Goal: Task Accomplishment & Management: Manage account settings

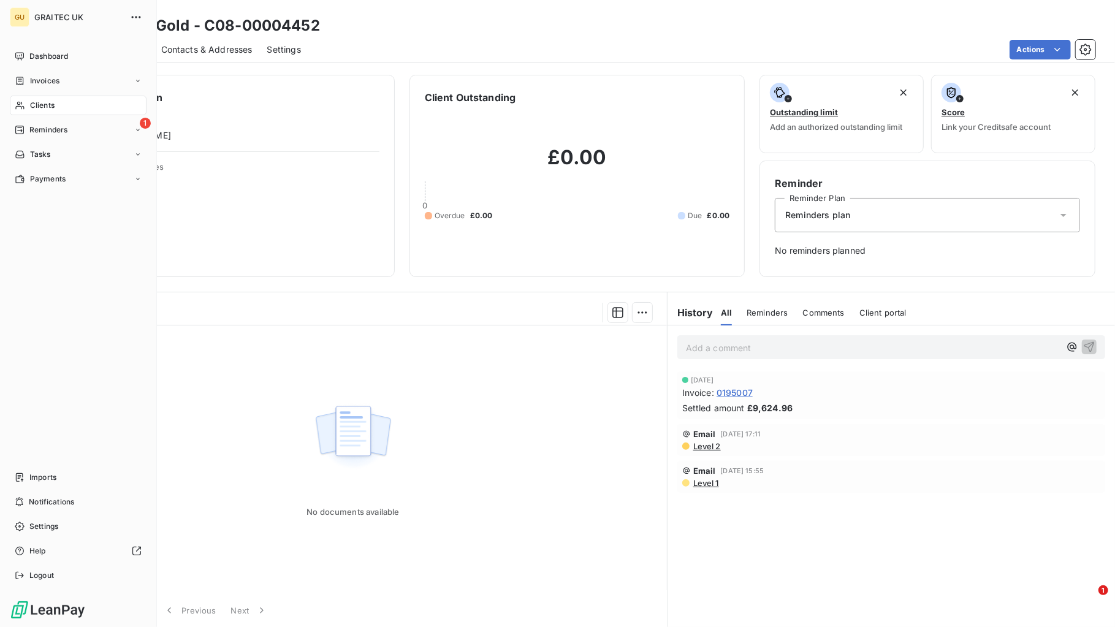
click at [44, 106] on span "Clients" at bounding box center [42, 105] width 25 height 11
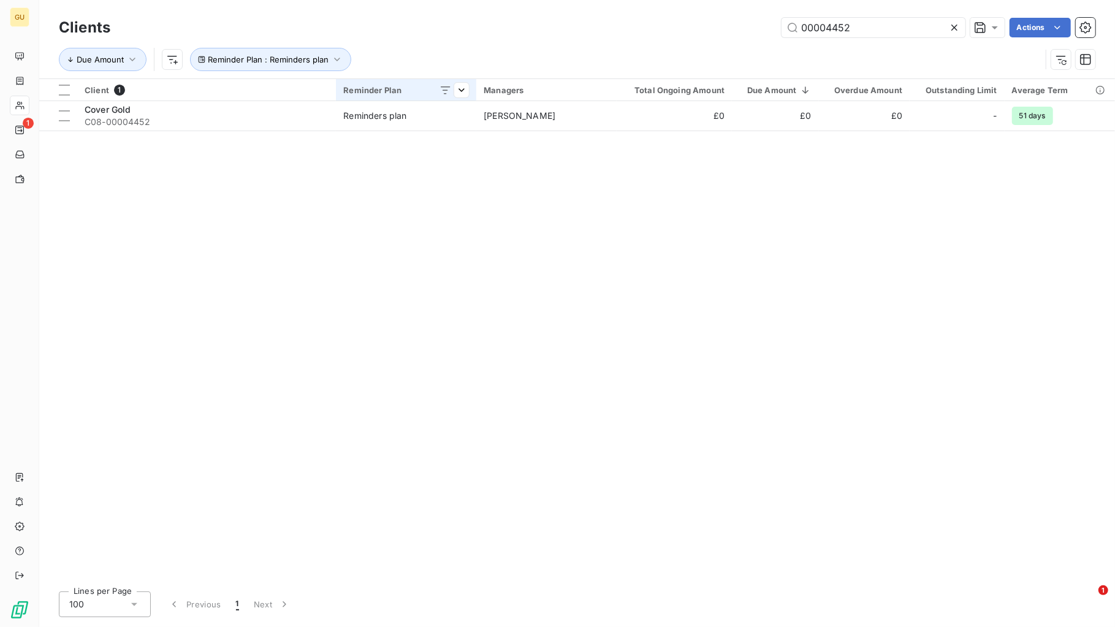
click at [447, 86] on icon at bounding box center [446, 90] width 12 height 12
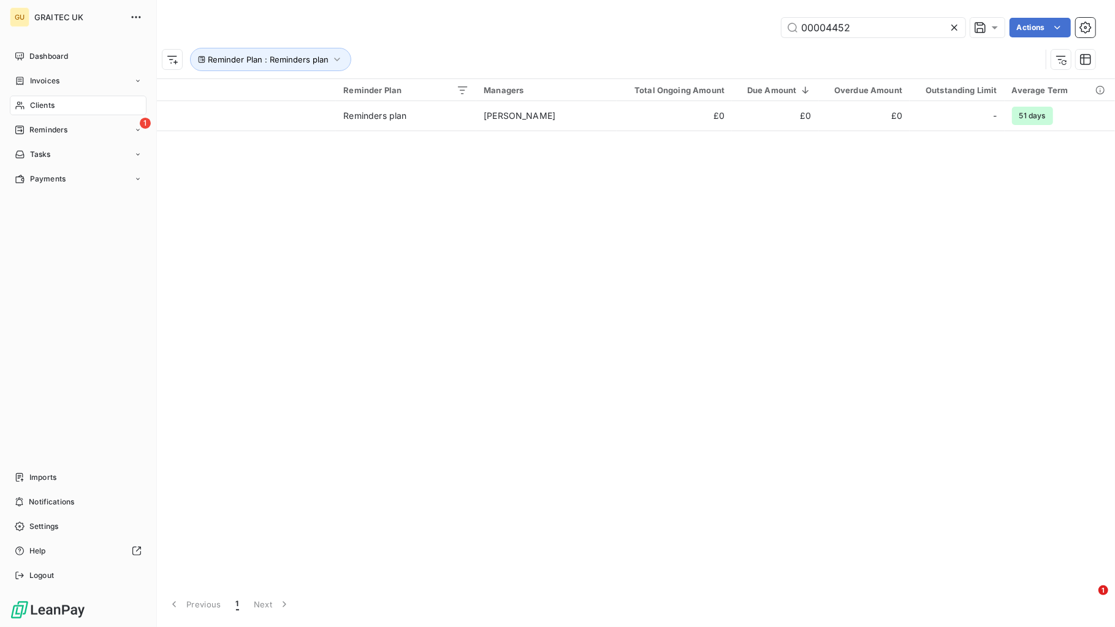
click at [38, 105] on span "Clients" at bounding box center [42, 105] width 25 height 11
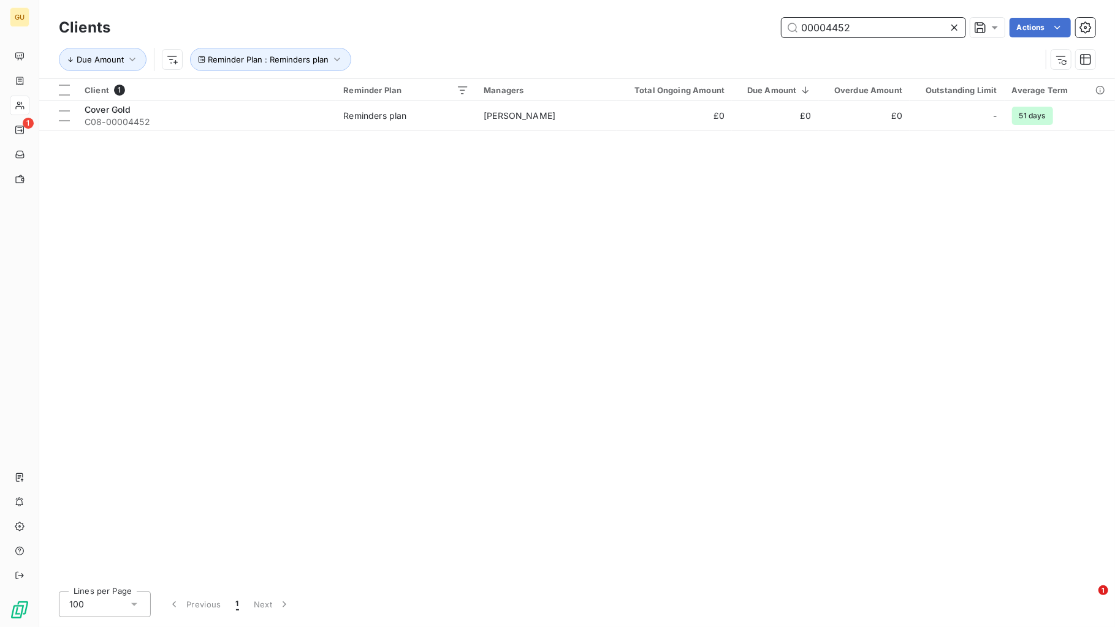
click at [881, 23] on input "00004452" at bounding box center [874, 28] width 184 height 20
drag, startPoint x: 738, startPoint y: 17, endPoint x: 708, endPoint y: 13, distance: 30.2
click at [708, 13] on div "Clients 00004452 Actions Due Amount Reminder Plan : Reminders plan" at bounding box center [577, 39] width 1076 height 78
paste input "Graitec Innovation SAS"
type input "Graitec Innovation SAS"
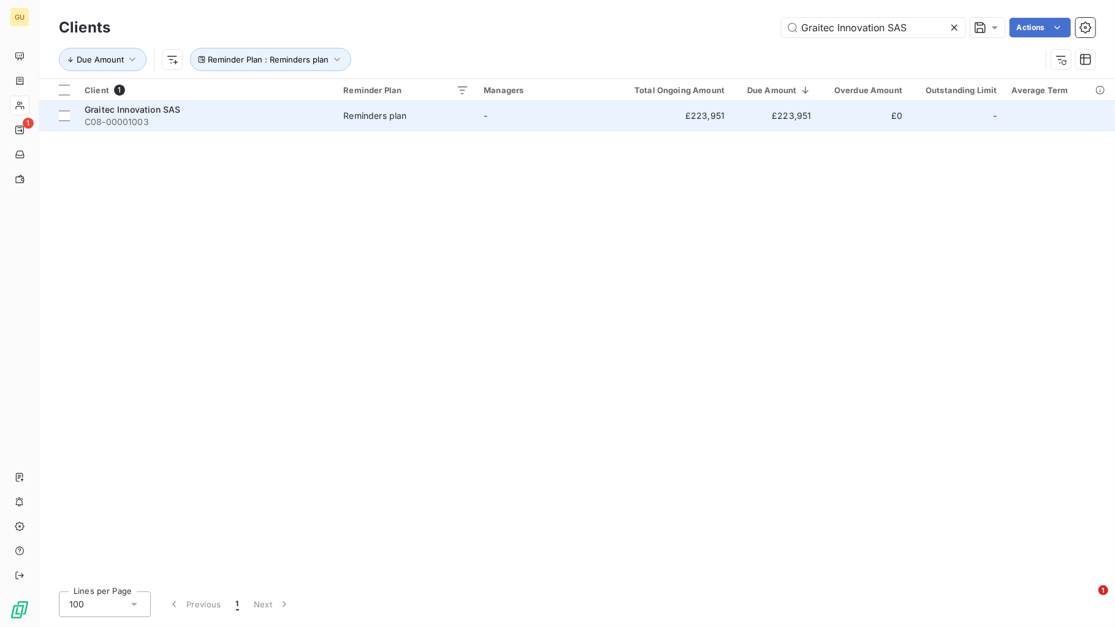
click at [98, 110] on span "Graitec Innovation SAS" at bounding box center [133, 109] width 96 height 10
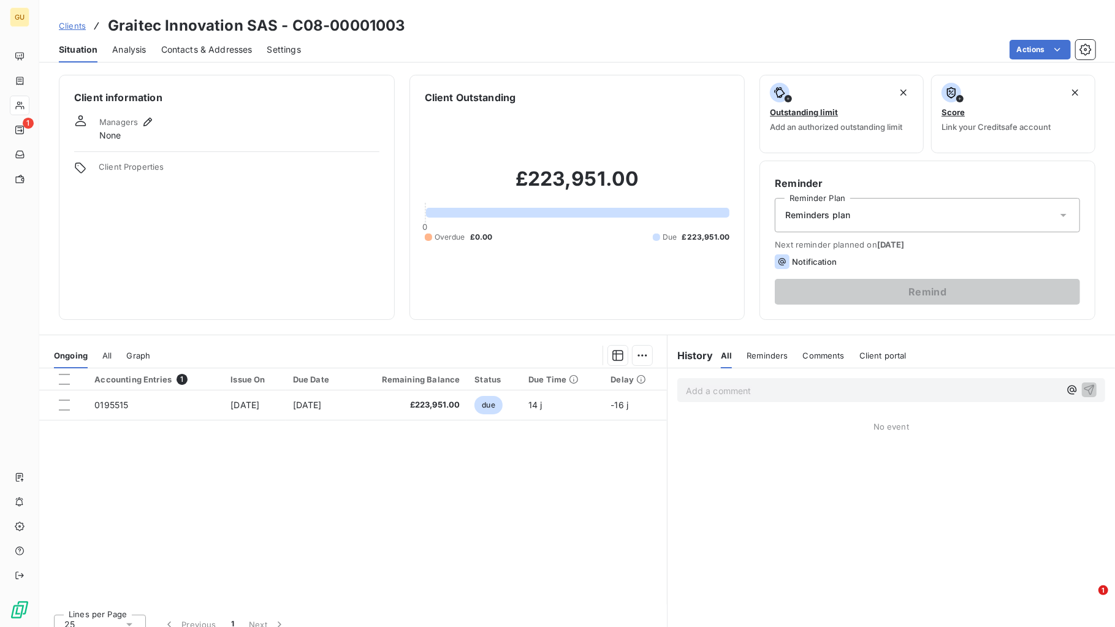
click at [702, 395] on p "Add a comment ﻿" at bounding box center [873, 390] width 374 height 15
click at [1083, 391] on icon "button" at bounding box center [1089, 389] width 12 height 12
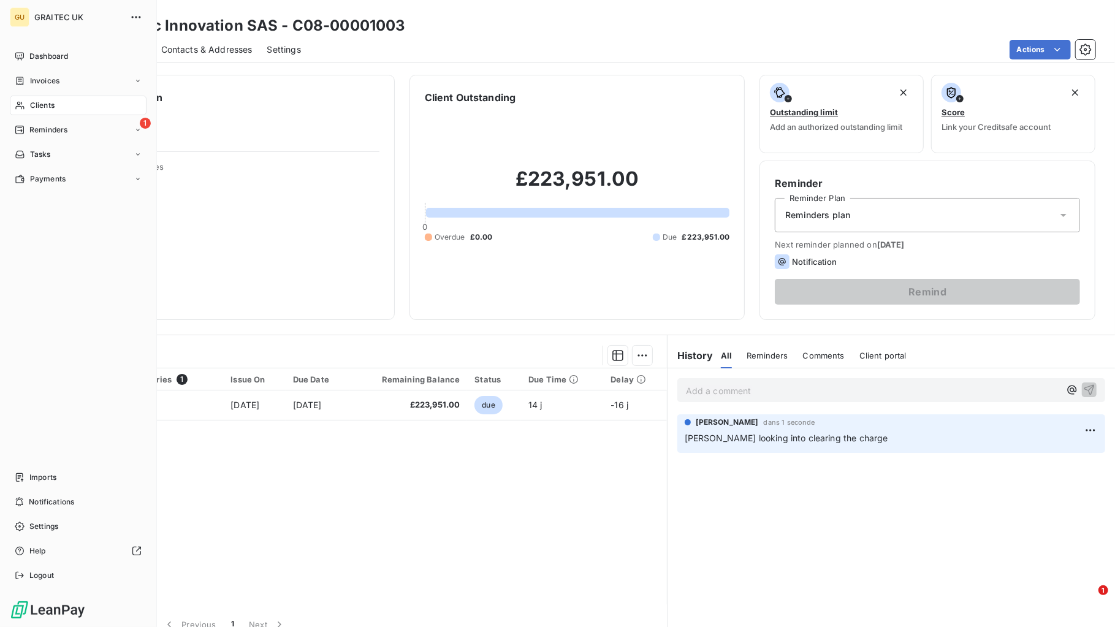
click at [48, 102] on span "Clients" at bounding box center [42, 105] width 25 height 11
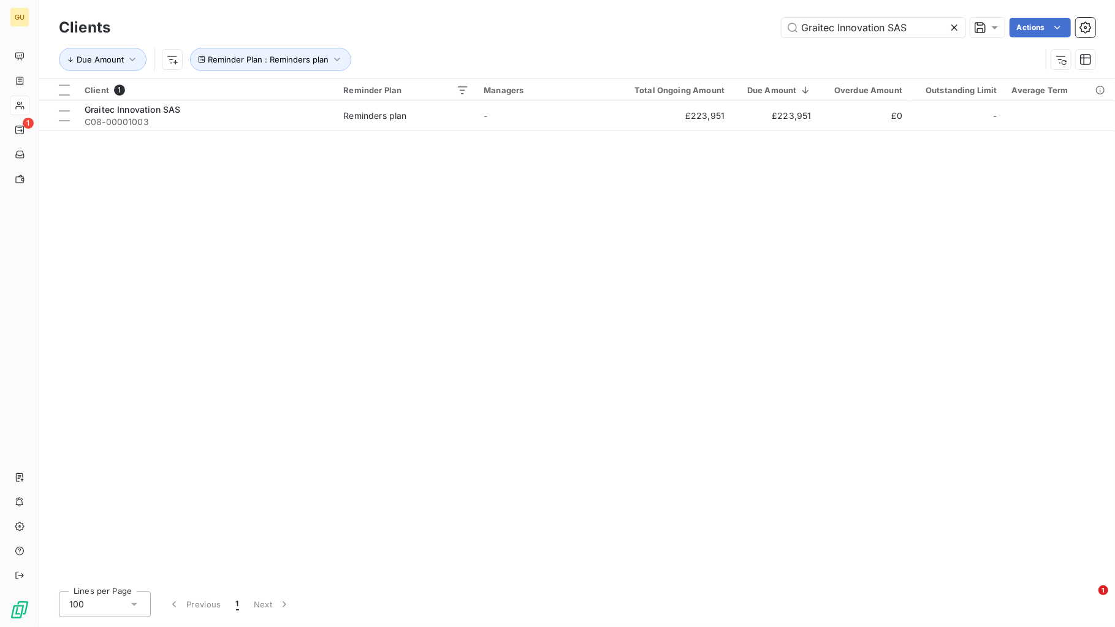
drag, startPoint x: 913, startPoint y: 28, endPoint x: 745, endPoint y: 13, distance: 168.6
click at [745, 13] on div "Clients Graitec Innovation SAS Actions Due Amount Reminder Plan : Reminders plan" at bounding box center [577, 39] width 1076 height 78
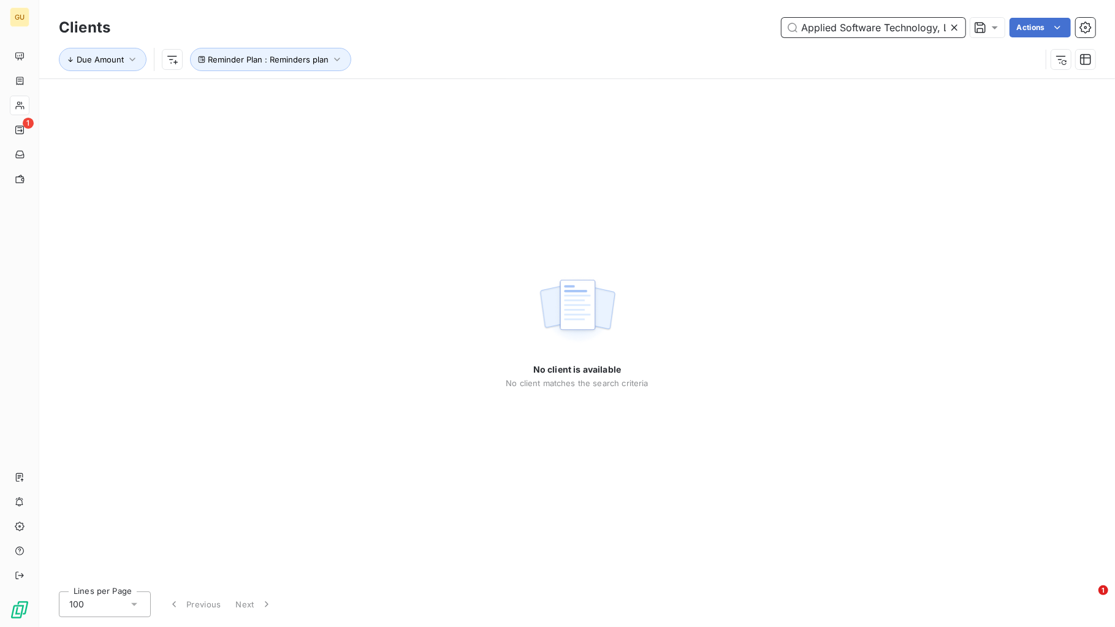
click at [830, 30] on input "Applied Software Technology, LLC" at bounding box center [874, 28] width 184 height 20
drag, startPoint x: 915, startPoint y: 32, endPoint x: 912, endPoint y: 55, distance: 23.0
click at [915, 32] on input "Applied Software Technology, LLC" at bounding box center [874, 28] width 184 height 20
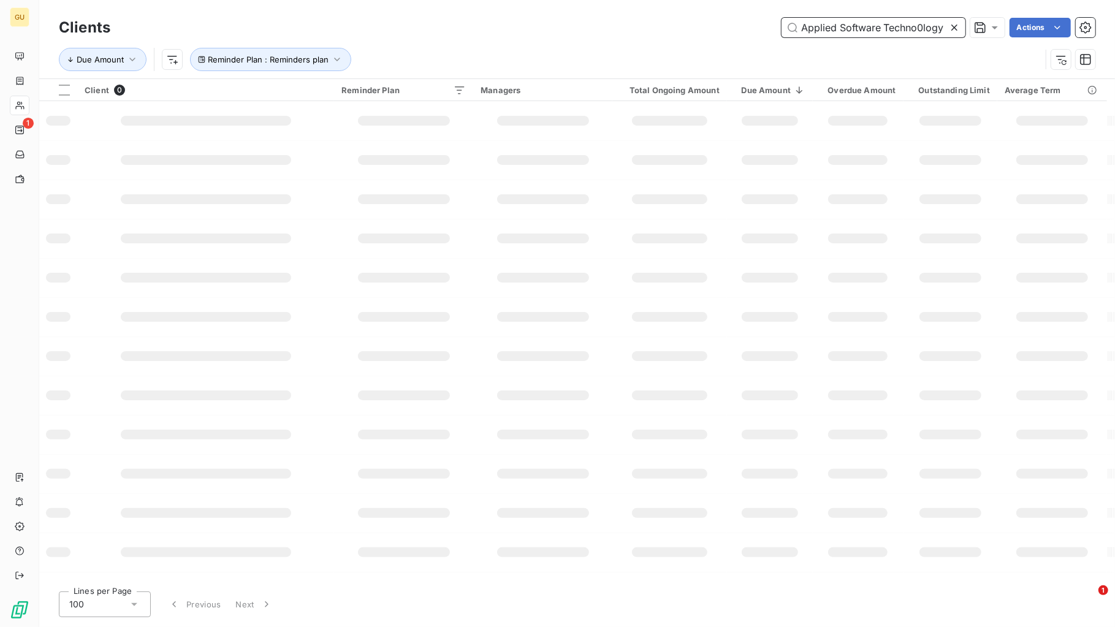
type input "Applied Software Techno0logy"
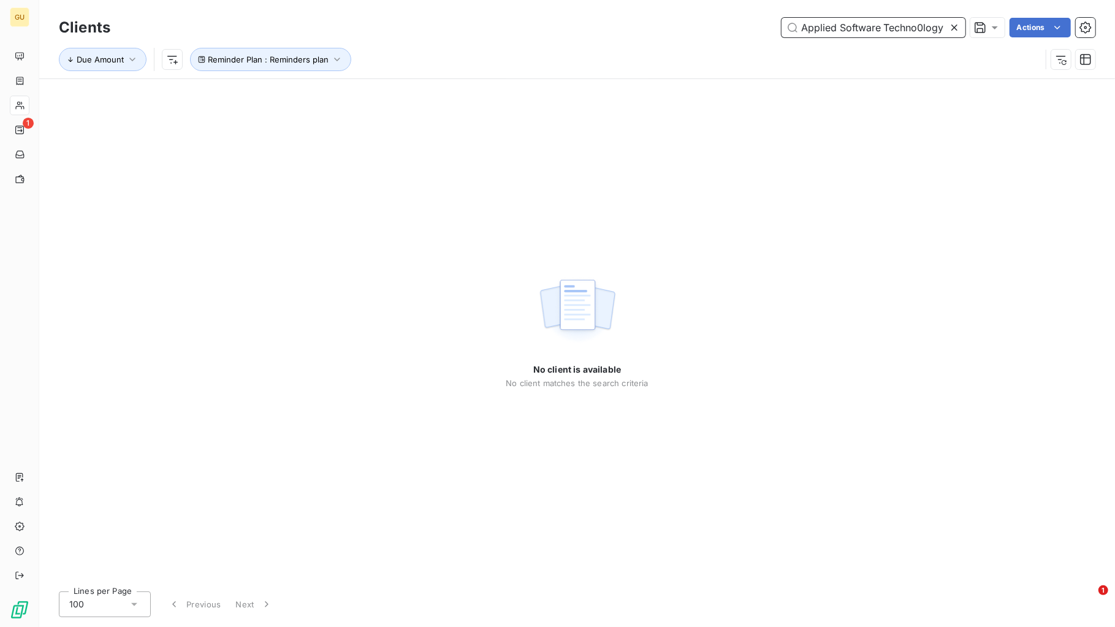
click at [836, 29] on input "Applied Software Techno0logy" at bounding box center [874, 28] width 184 height 20
click at [289, 59] on span "Reminder Plan : Reminders plan" at bounding box center [268, 60] width 121 height 10
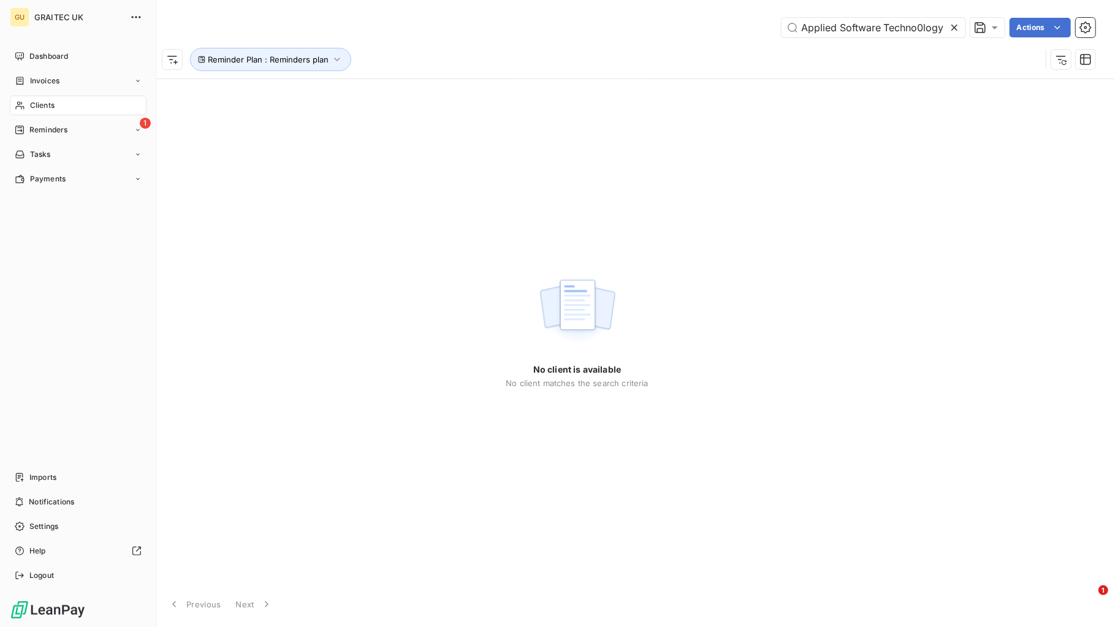
click at [45, 107] on span "Clients" at bounding box center [42, 105] width 25 height 11
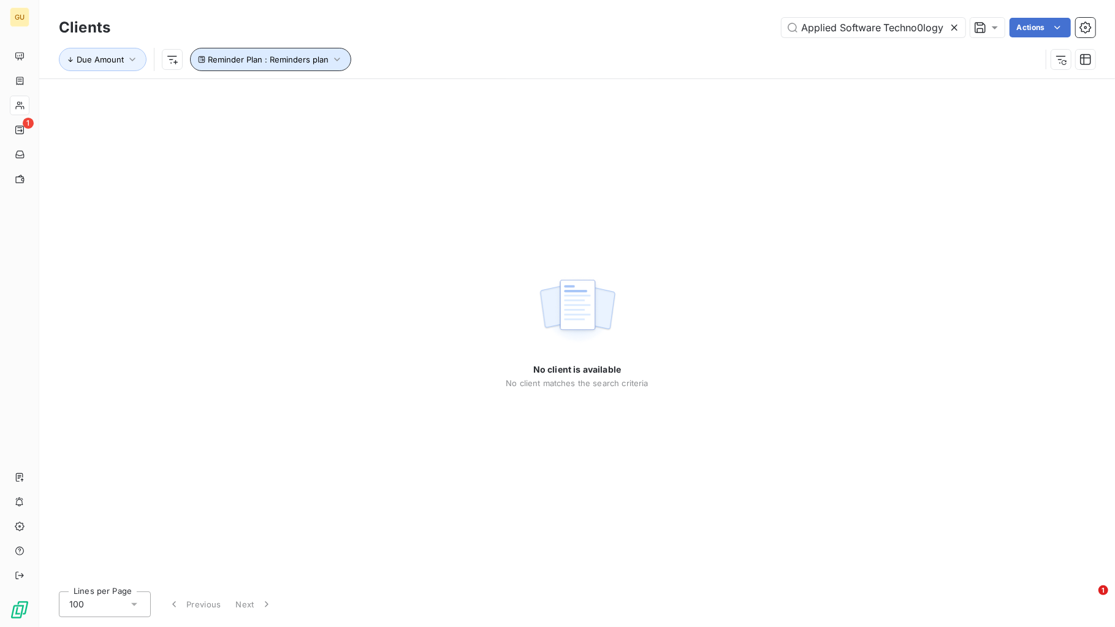
click at [236, 62] on span "Reminder Plan : Reminders plan" at bounding box center [268, 60] width 121 height 10
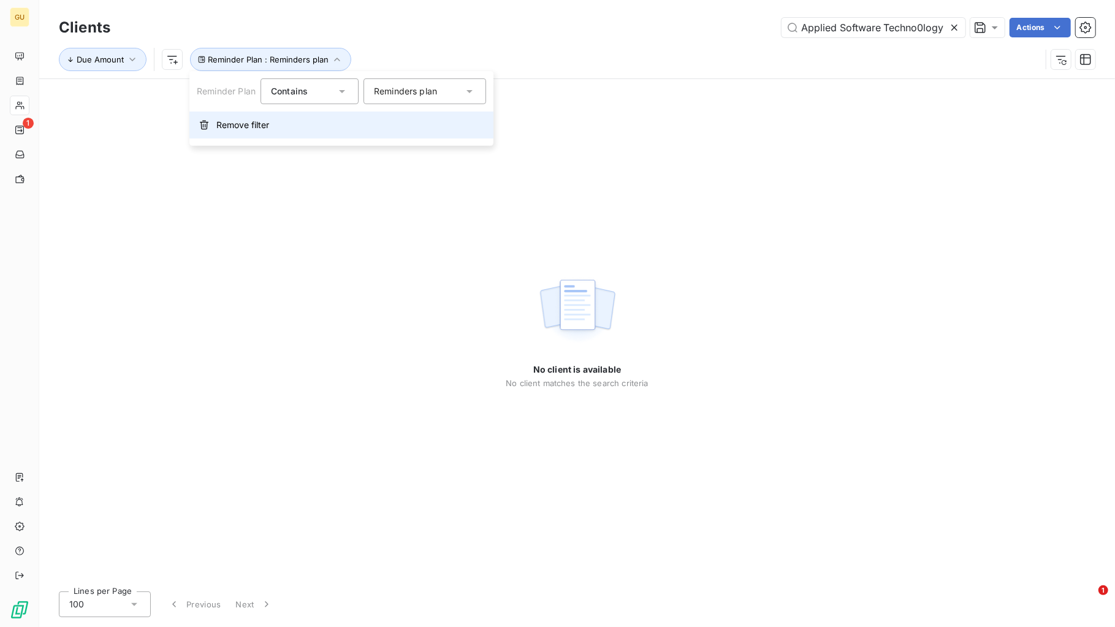
click at [233, 128] on span "Remove filter" at bounding box center [242, 125] width 53 height 12
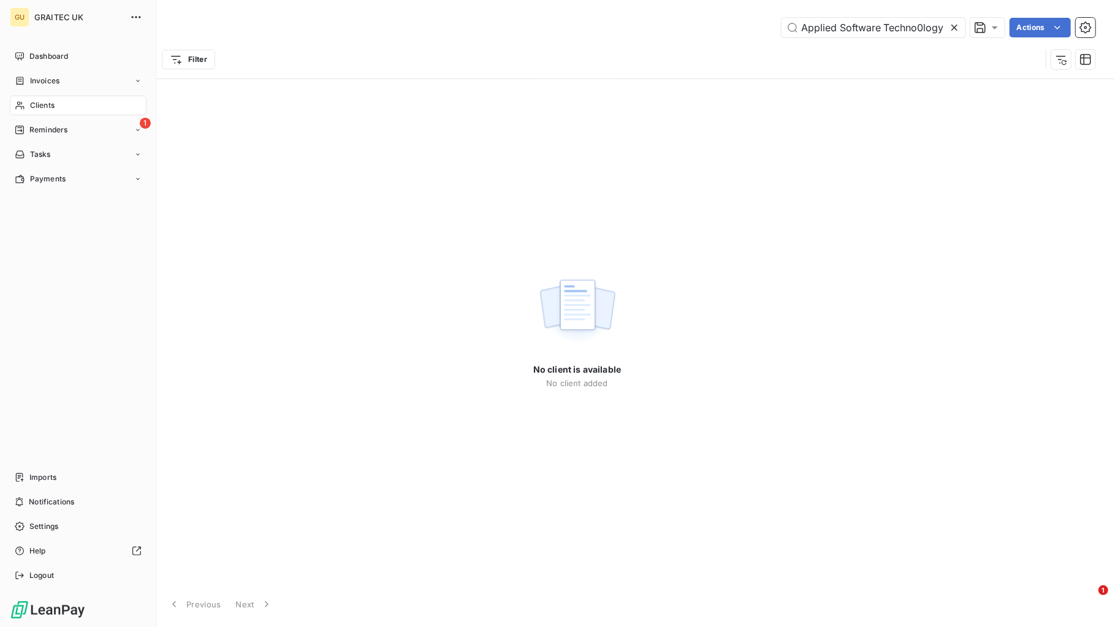
click at [38, 105] on span "Clients" at bounding box center [42, 105] width 25 height 11
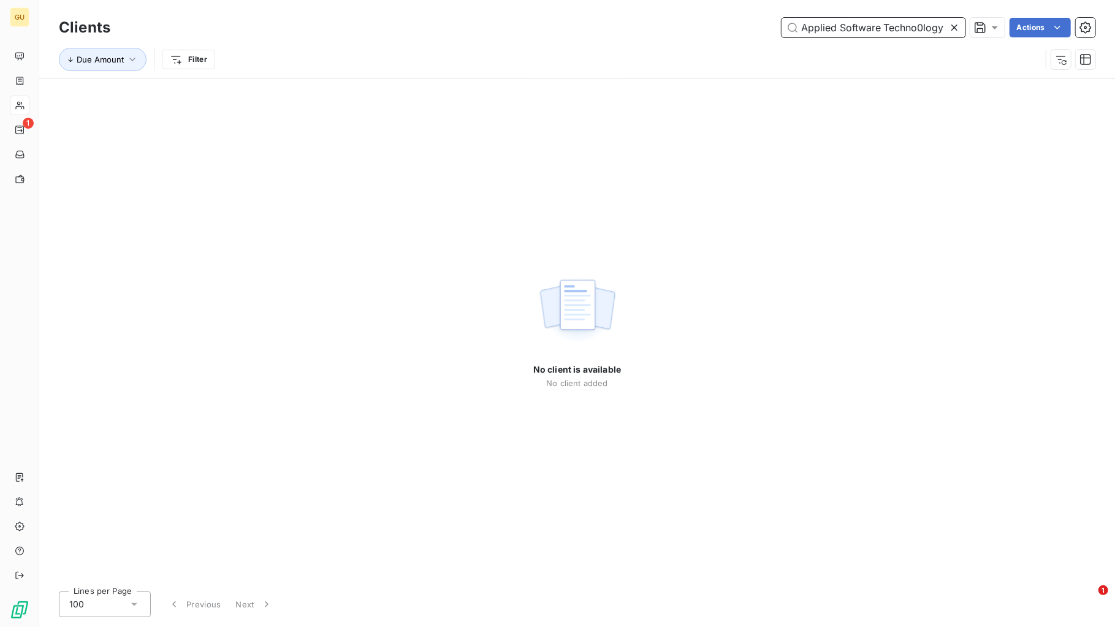
click at [886, 23] on input "Applied Software Techno0logy" at bounding box center [874, 28] width 184 height 20
click at [917, 28] on input "Applied Software Techno0logy" at bounding box center [874, 28] width 184 height 20
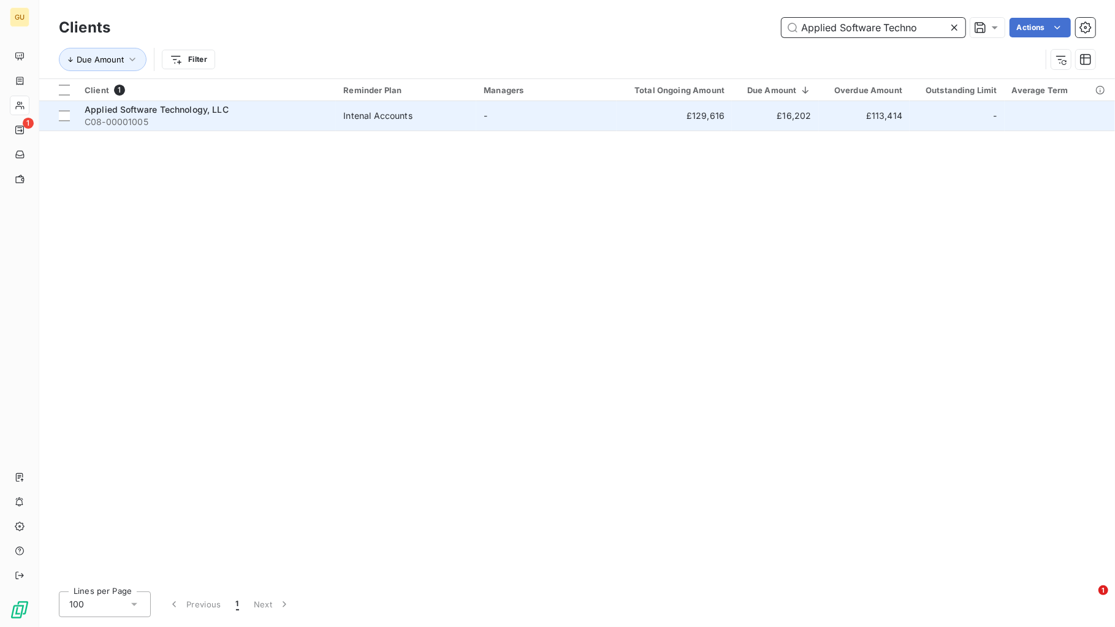
type input "Applied Software Techno"
click at [181, 110] on span "Applied Software Technology, LLC" at bounding box center [157, 109] width 144 height 10
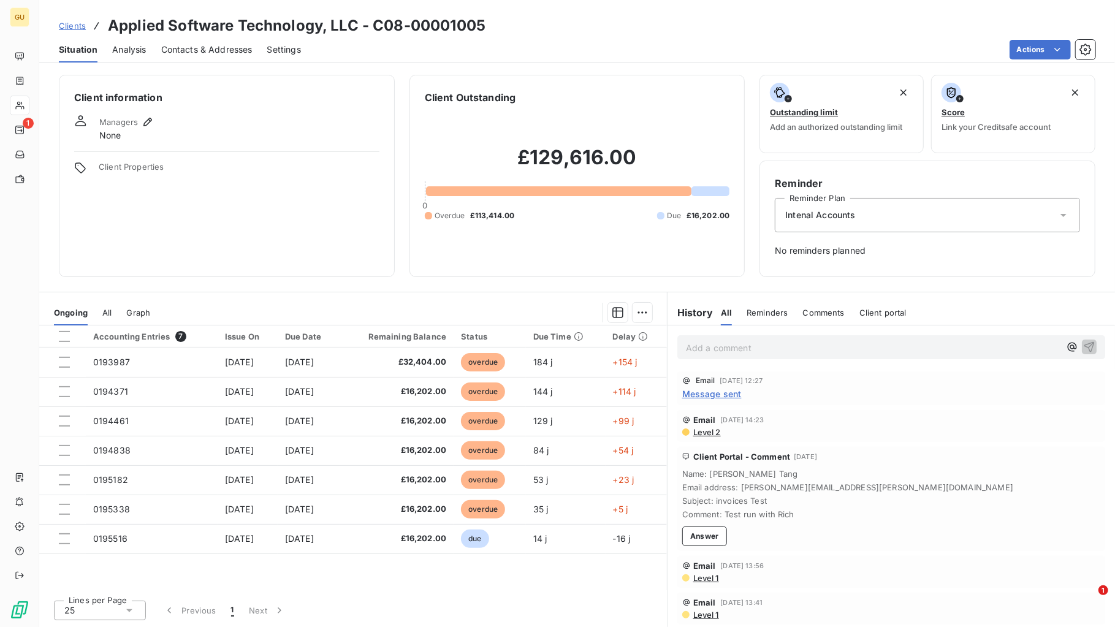
click at [711, 394] on span "Message sent" at bounding box center [711, 393] width 59 height 13
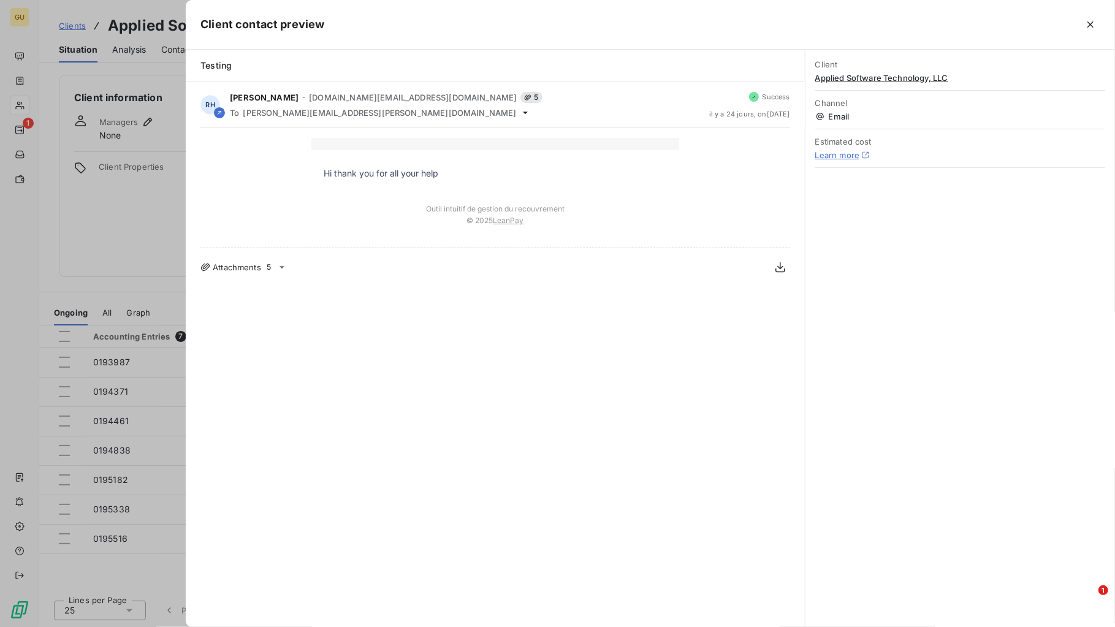
click at [835, 158] on link "Learn more" at bounding box center [837, 155] width 45 height 10
click at [129, 247] on div at bounding box center [557, 313] width 1115 height 627
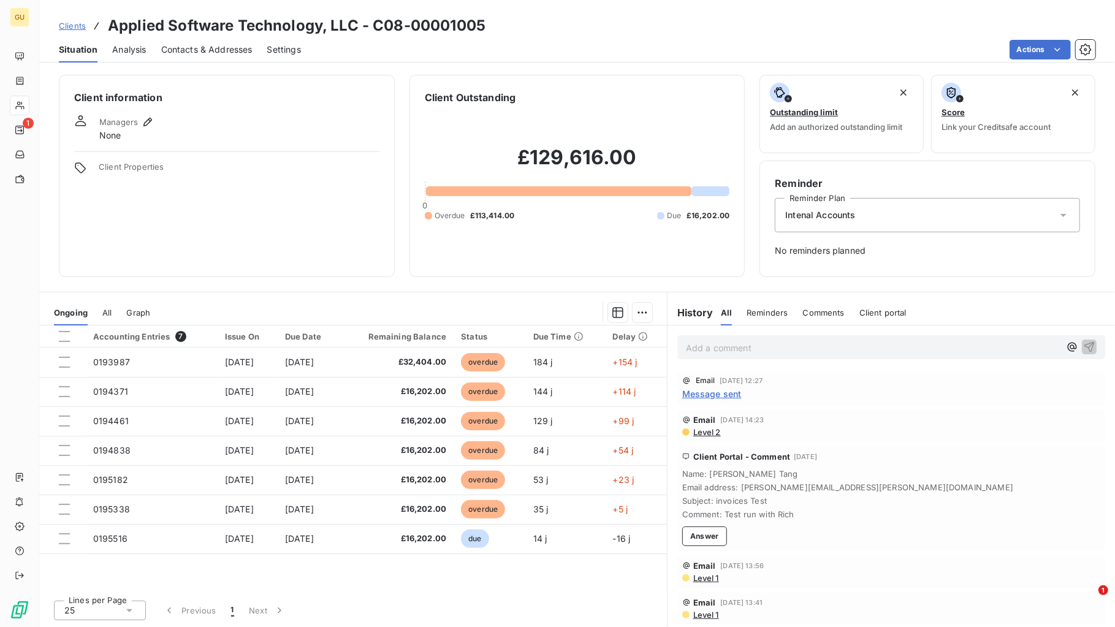
click at [722, 343] on p "Add a comment ﻿" at bounding box center [873, 347] width 374 height 15
click at [722, 344] on p "Add a comment ﻿" at bounding box center [873, 347] width 374 height 15
click at [706, 346] on span "Allioson looking into how to match the payment to clear part of this debt" at bounding box center [834, 347] width 296 height 10
click at [1085, 346] on icon "button" at bounding box center [1090, 347] width 10 height 10
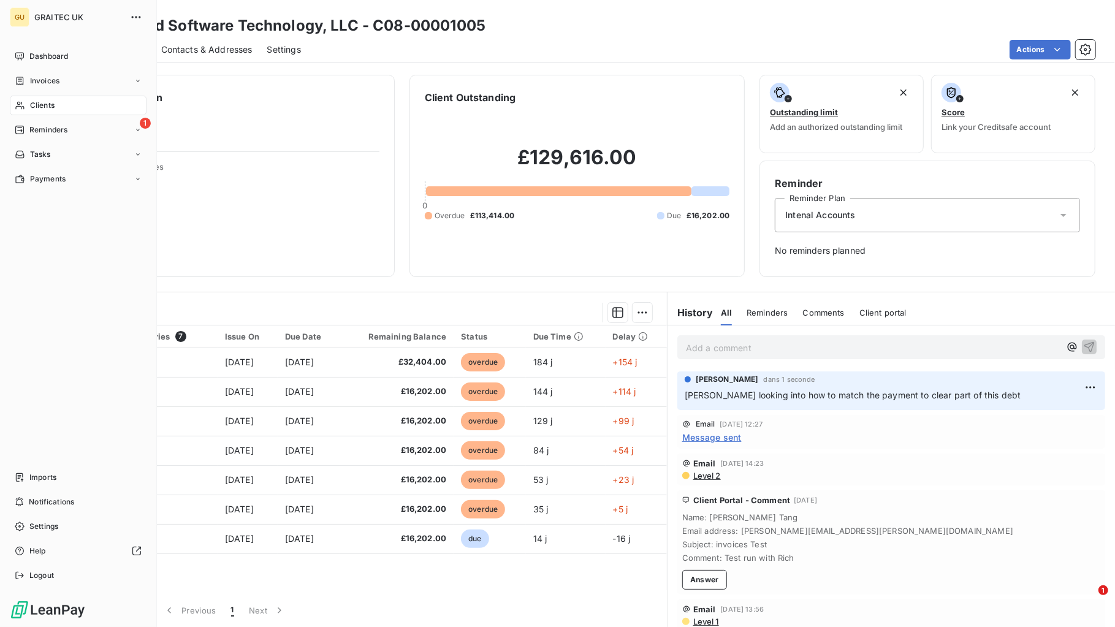
click at [35, 107] on span "Clients" at bounding box center [42, 105] width 25 height 11
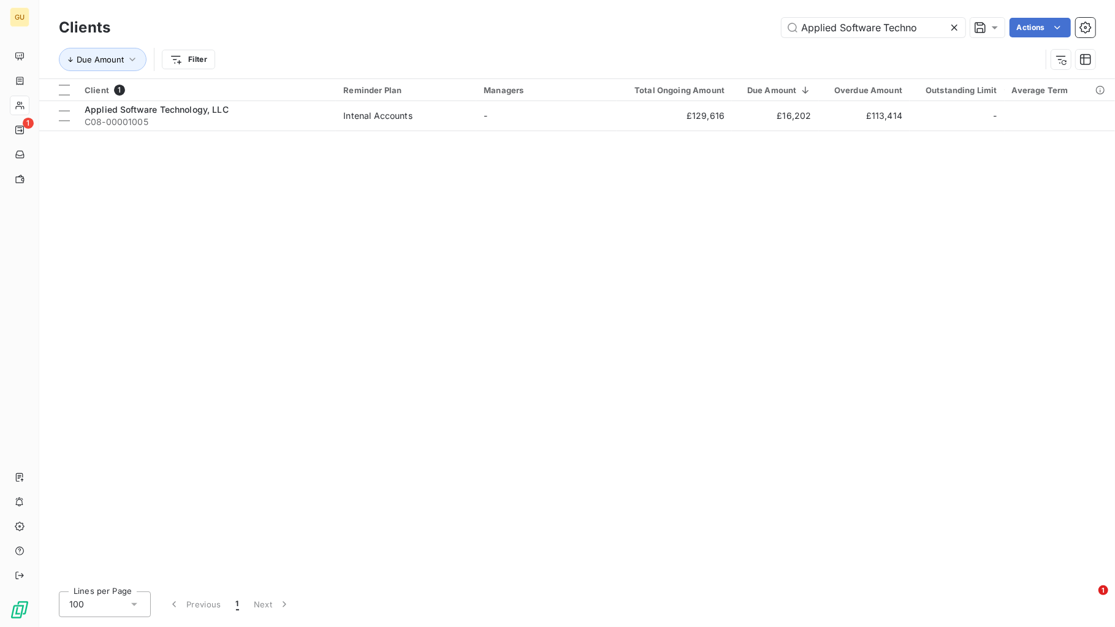
drag, startPoint x: 917, startPoint y: 31, endPoint x: 755, endPoint y: 23, distance: 162.7
click at [755, 23] on div "Applied Software Techno Actions" at bounding box center [610, 28] width 971 height 20
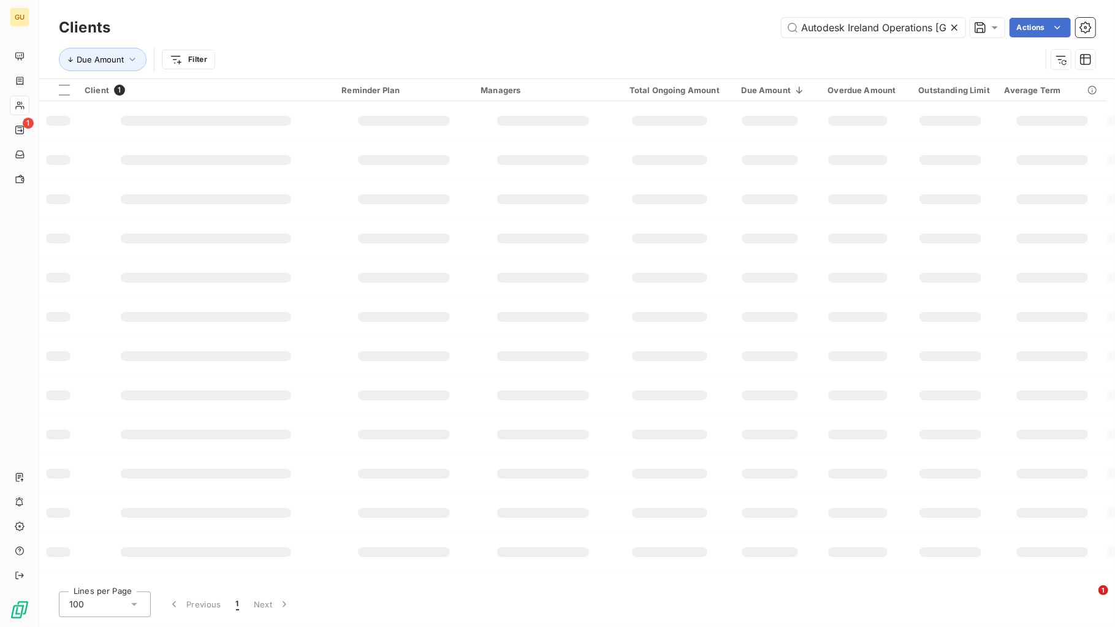
scroll to position [0, 4]
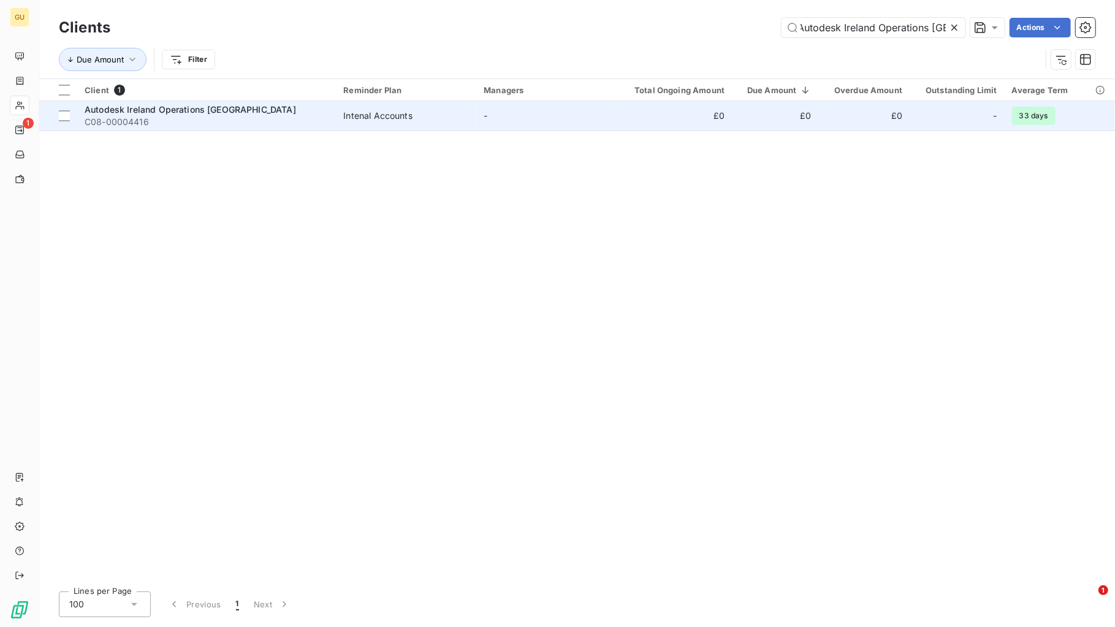
type input "Autodesk Ireland Operations [GEOGRAPHIC_DATA]"
click at [162, 111] on span "Autodesk Ireland Operations [GEOGRAPHIC_DATA]" at bounding box center [191, 109] width 212 height 10
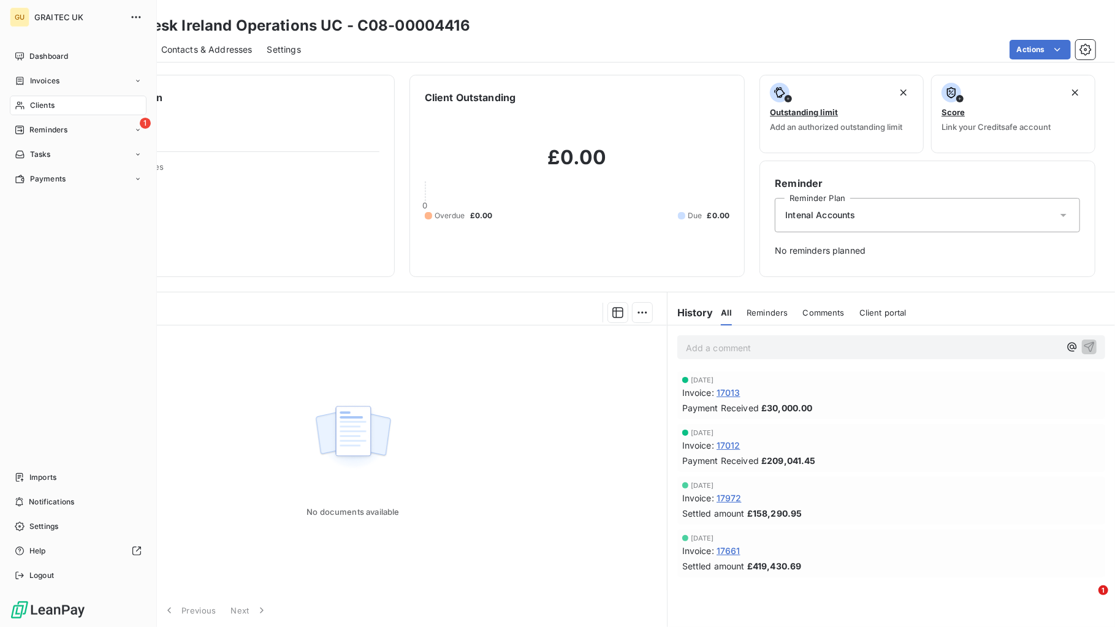
click at [39, 101] on span "Clients" at bounding box center [42, 105] width 25 height 11
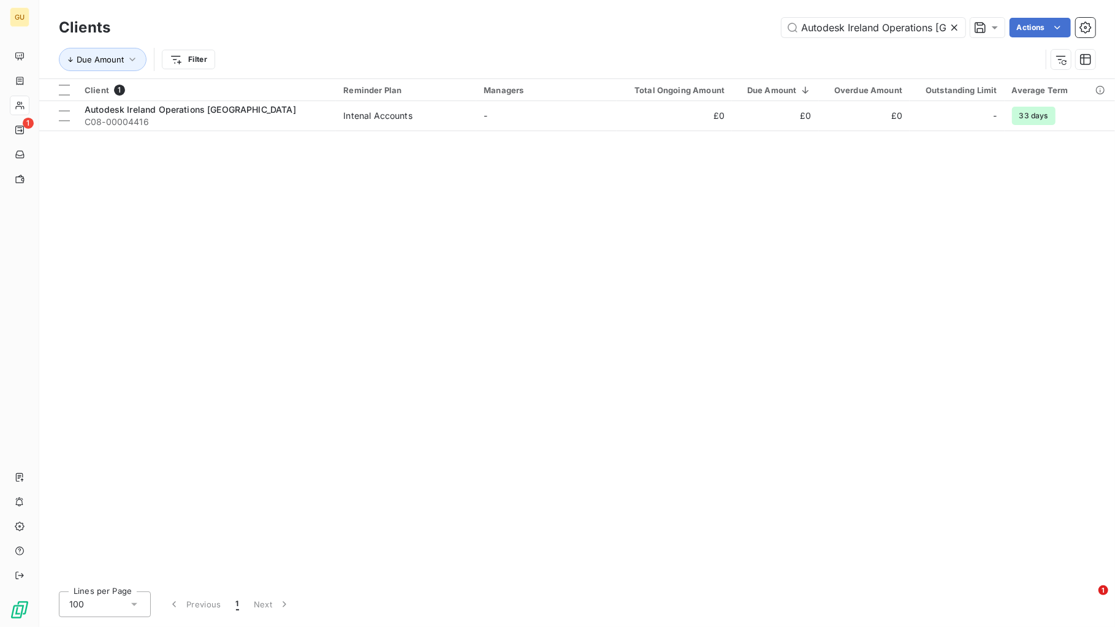
drag, startPoint x: 944, startPoint y: 26, endPoint x: 777, endPoint y: 29, distance: 167.4
click at [777, 29] on div "Autodesk Ireland Operations UC Actions" at bounding box center [610, 28] width 971 height 20
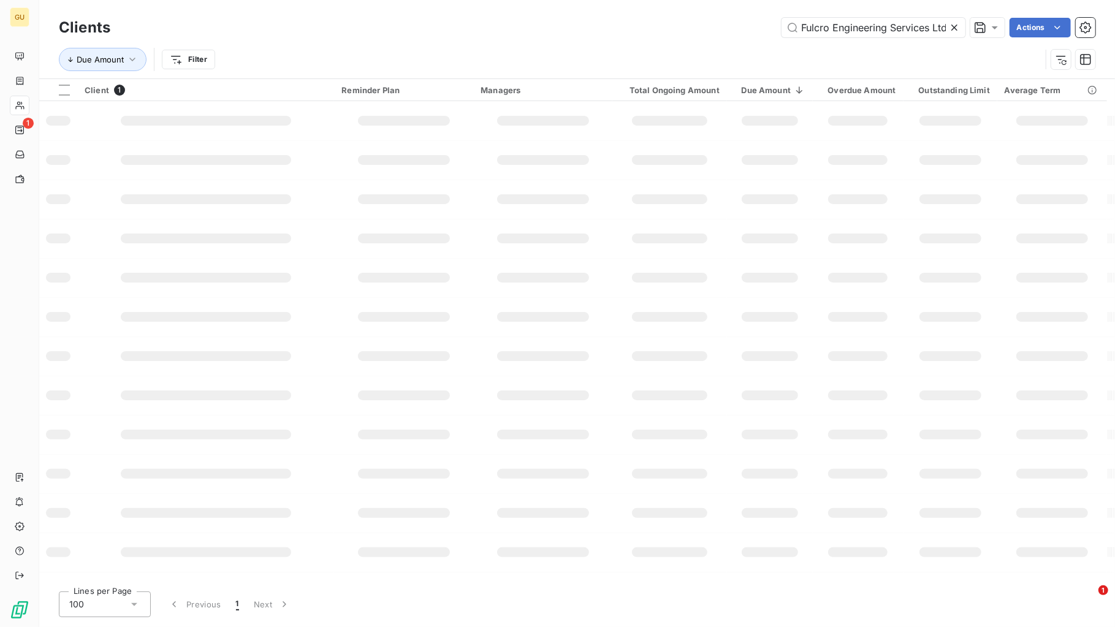
scroll to position [0, 2]
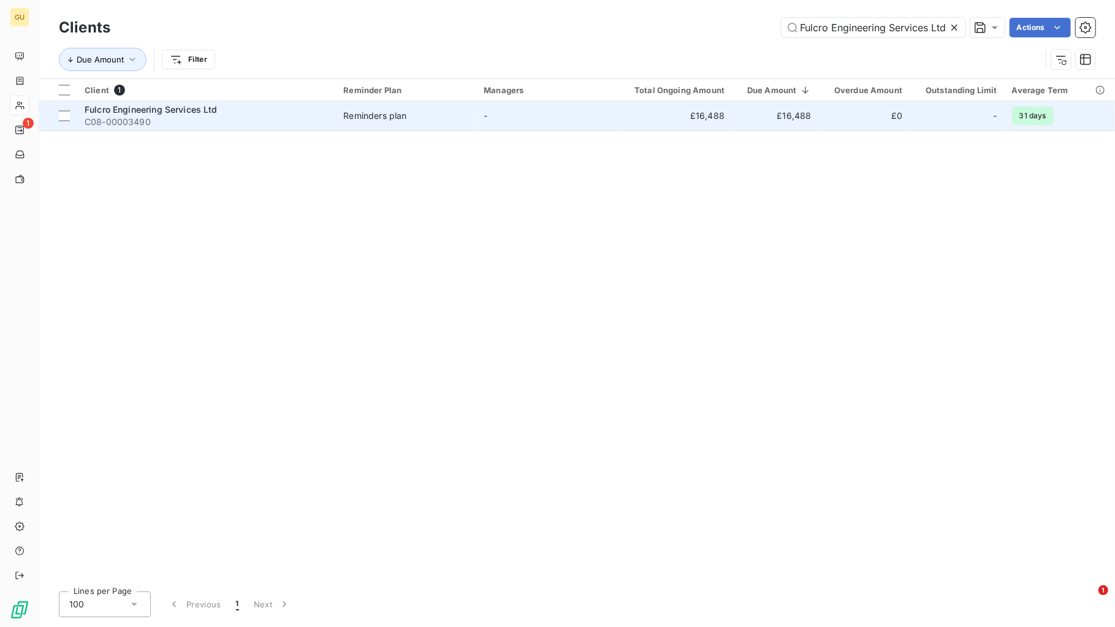
type input "Fulcro Engineering Services Ltd"
click at [162, 113] on span "Fulcro Engineering Services Ltd" at bounding box center [151, 109] width 133 height 10
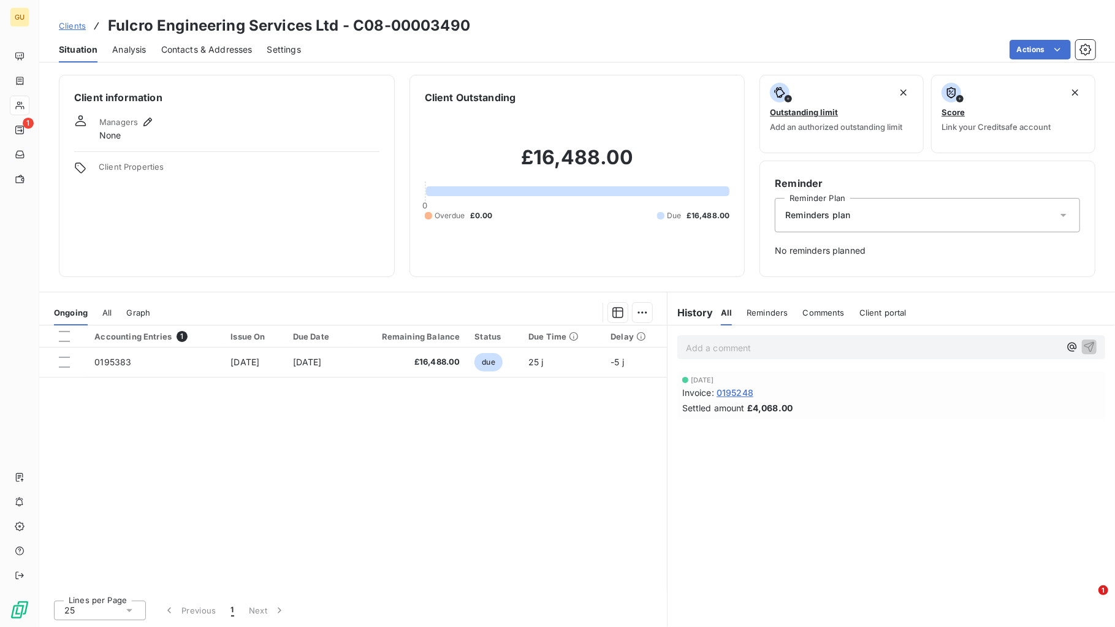
click at [823, 217] on span "Reminders plan" at bounding box center [817, 215] width 65 height 12
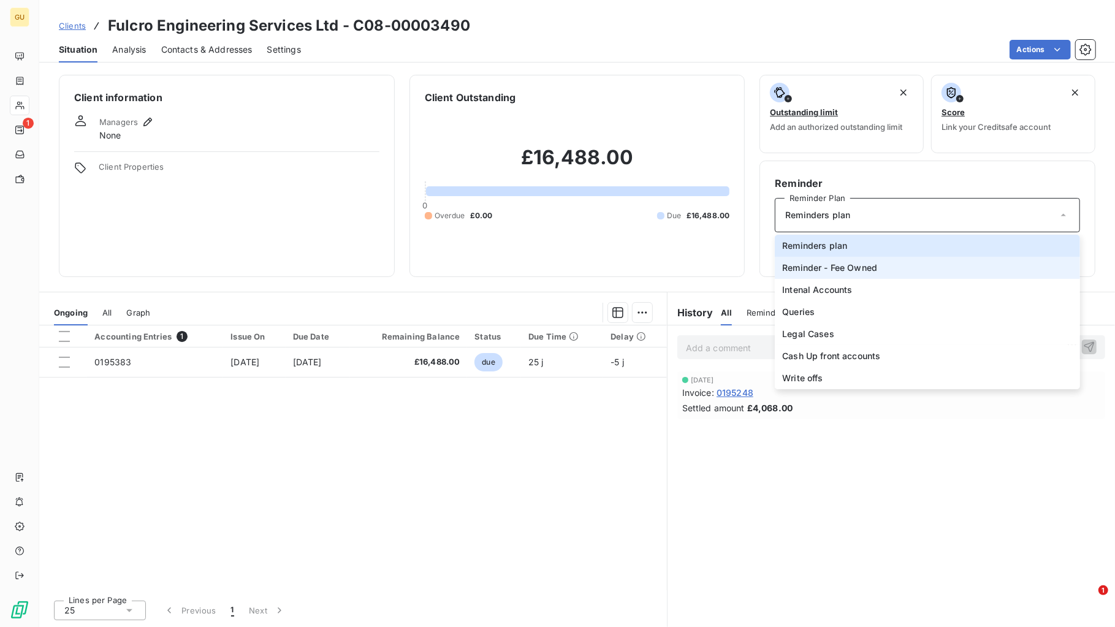
click at [822, 267] on span "Reminder - Fee Owned" at bounding box center [829, 268] width 95 height 12
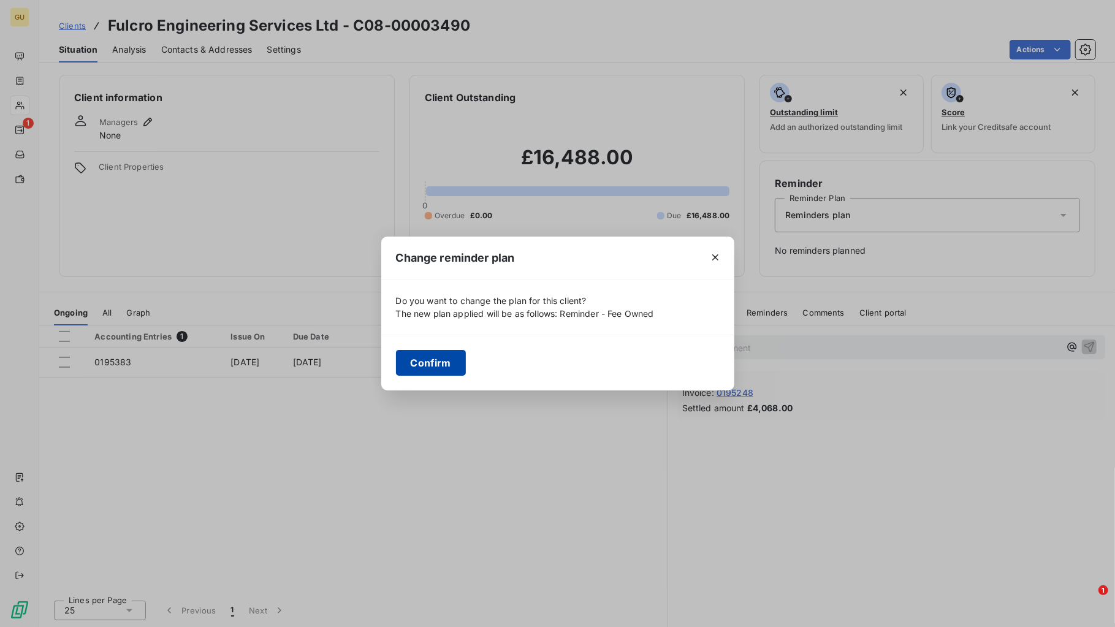
click at [447, 356] on button "Confirm" at bounding box center [431, 363] width 70 height 26
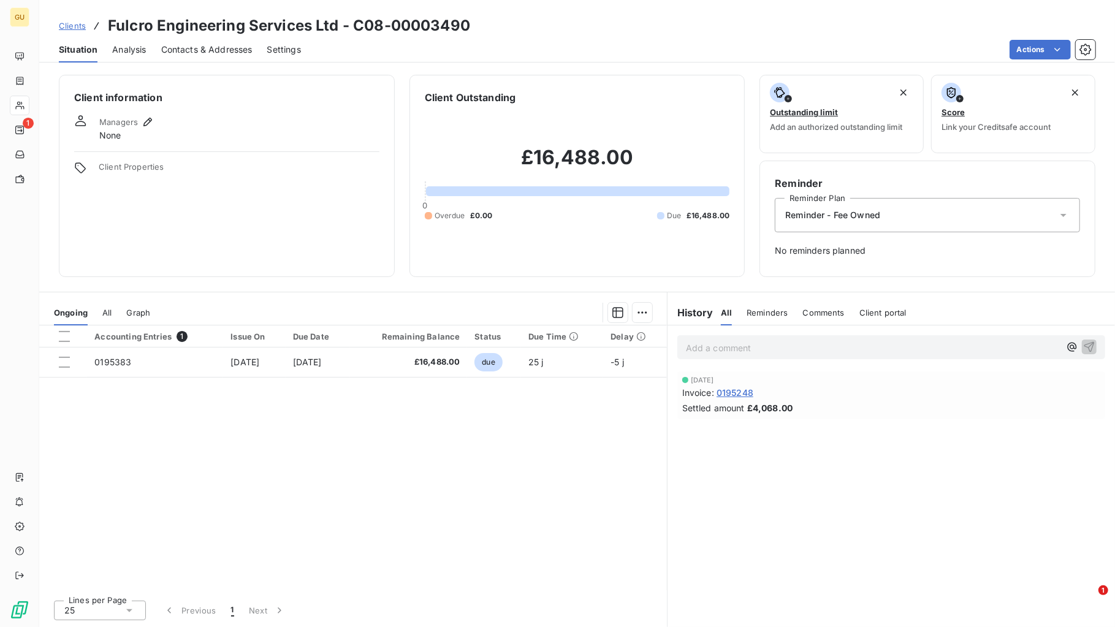
click at [826, 219] on span "Reminder - Fee Owned" at bounding box center [832, 215] width 95 height 12
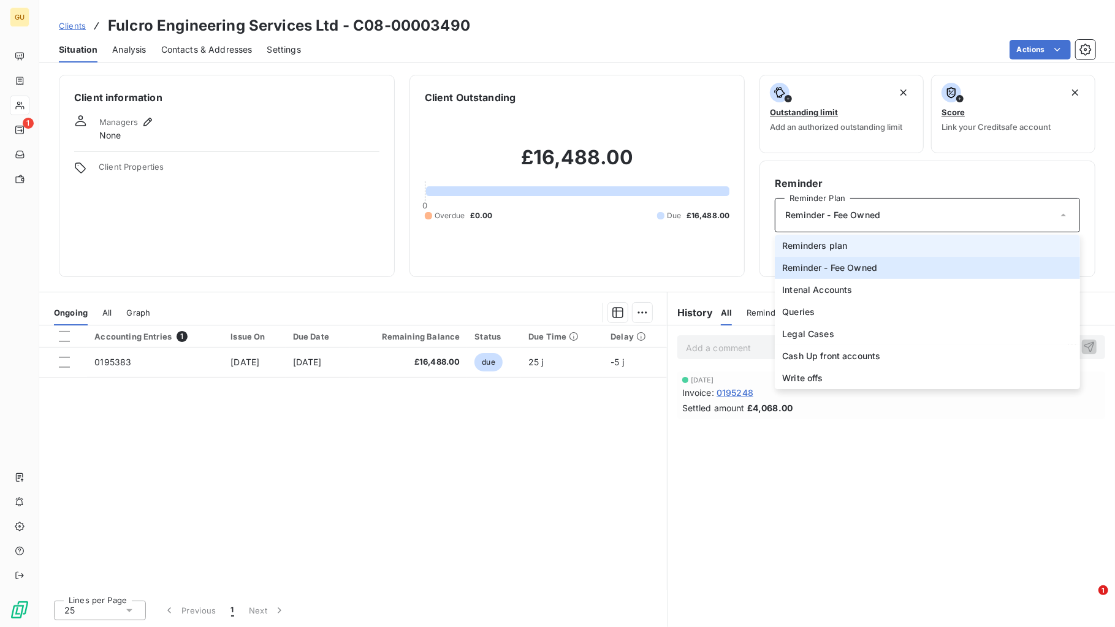
click at [825, 242] on span "Reminders plan" at bounding box center [814, 246] width 65 height 12
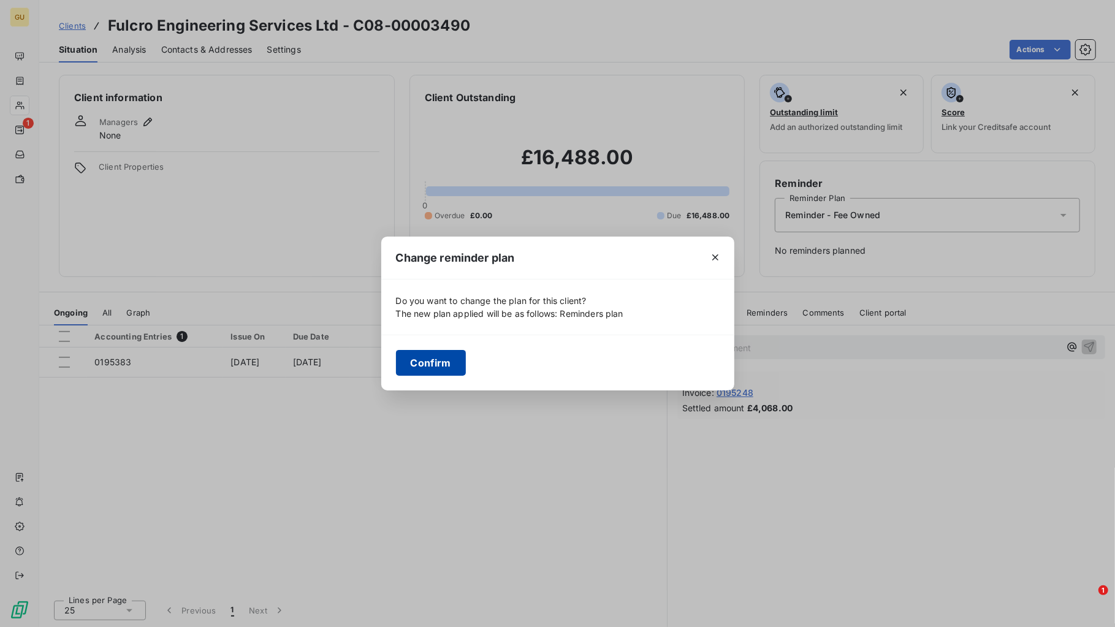
click at [432, 363] on button "Confirm" at bounding box center [431, 363] width 70 height 26
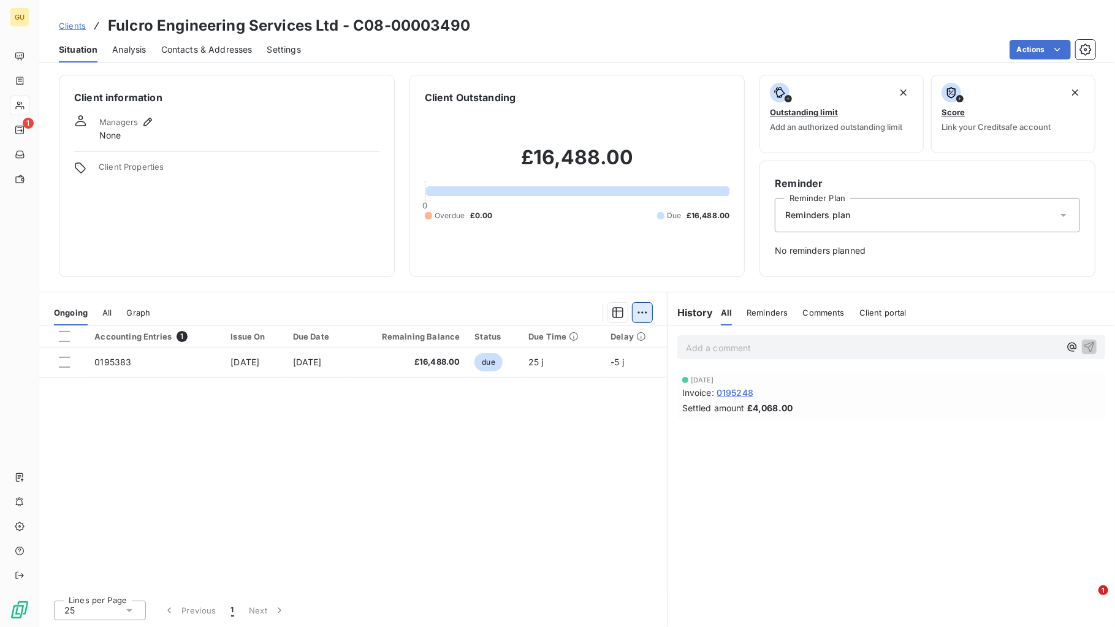
click at [639, 310] on html "GU 1 Clients Fulcro Engineering Services Ltd - C08-00003490 Situation Analysis …" at bounding box center [557, 313] width 1115 height 627
click at [844, 379] on html "GU 1 Clients Fulcro Engineering Services Ltd - C08-00003490 Situation Analysis …" at bounding box center [557, 313] width 1115 height 627
click at [765, 312] on span "Reminders" at bounding box center [767, 313] width 41 height 10
click at [200, 52] on span "Contacts & Addresses" at bounding box center [206, 50] width 91 height 12
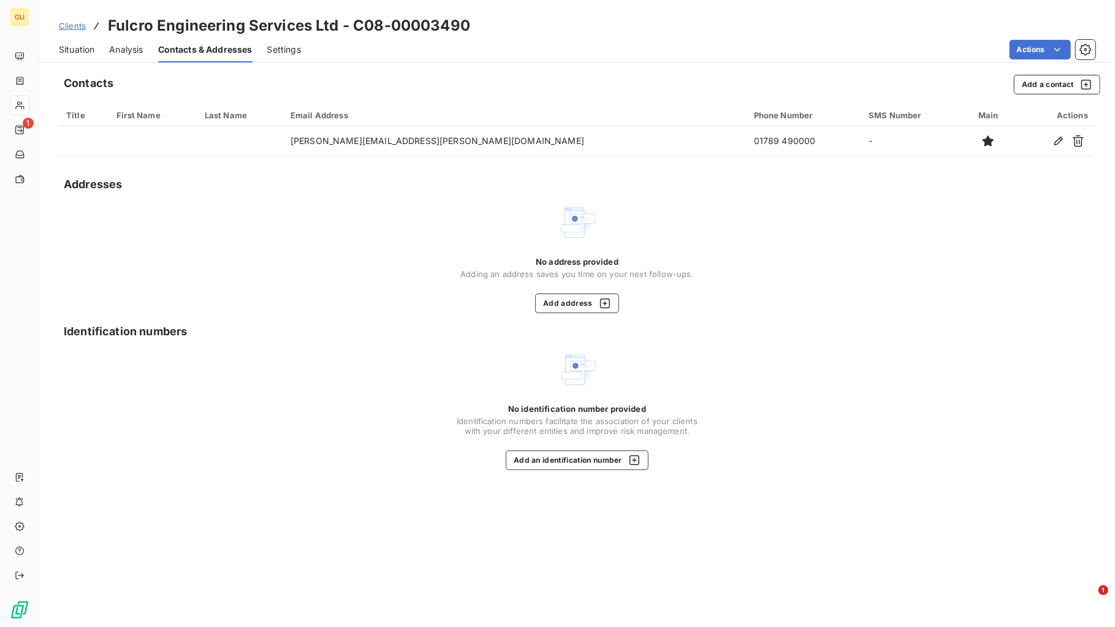
click at [121, 48] on span "Analysis" at bounding box center [126, 50] width 34 height 12
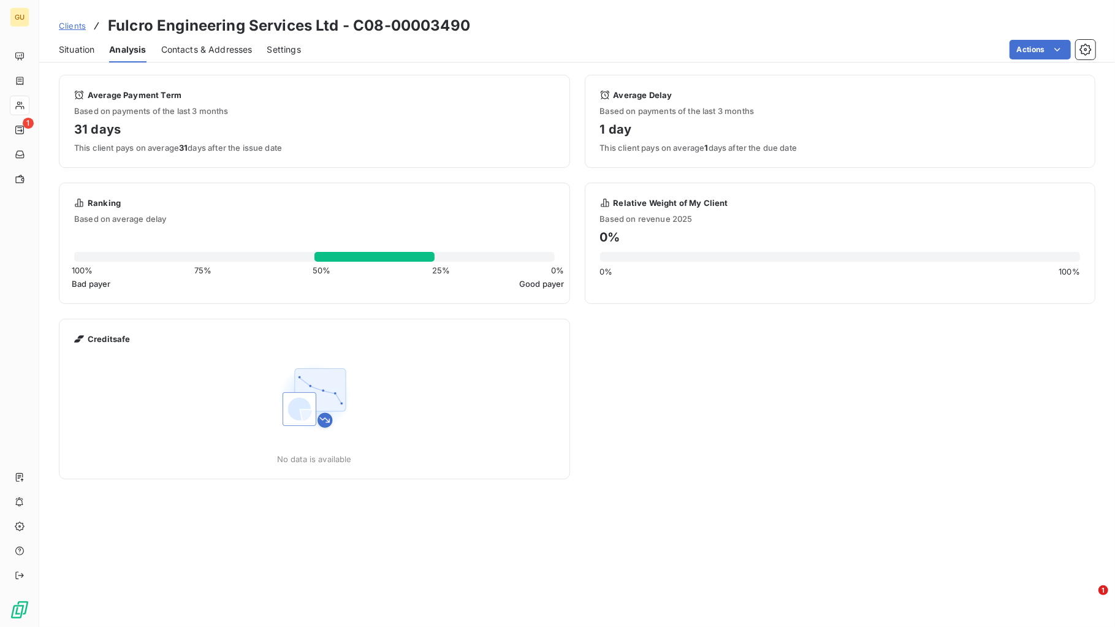
click at [79, 48] on span "Situation" at bounding box center [77, 50] width 36 height 12
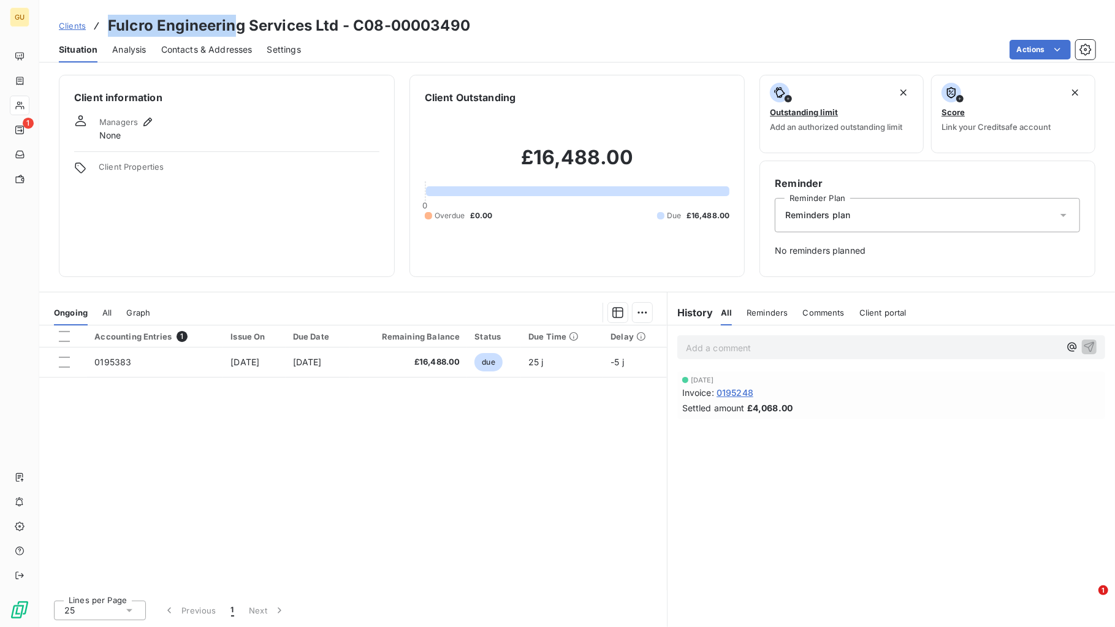
drag, startPoint x: 104, startPoint y: 29, endPoint x: 233, endPoint y: 26, distance: 128.8
click at [233, 26] on div "Clients Fulcro Engineering Services Ltd - C08-00003490" at bounding box center [264, 26] width 411 height 22
copy h3 "Fulcro Engineerin"
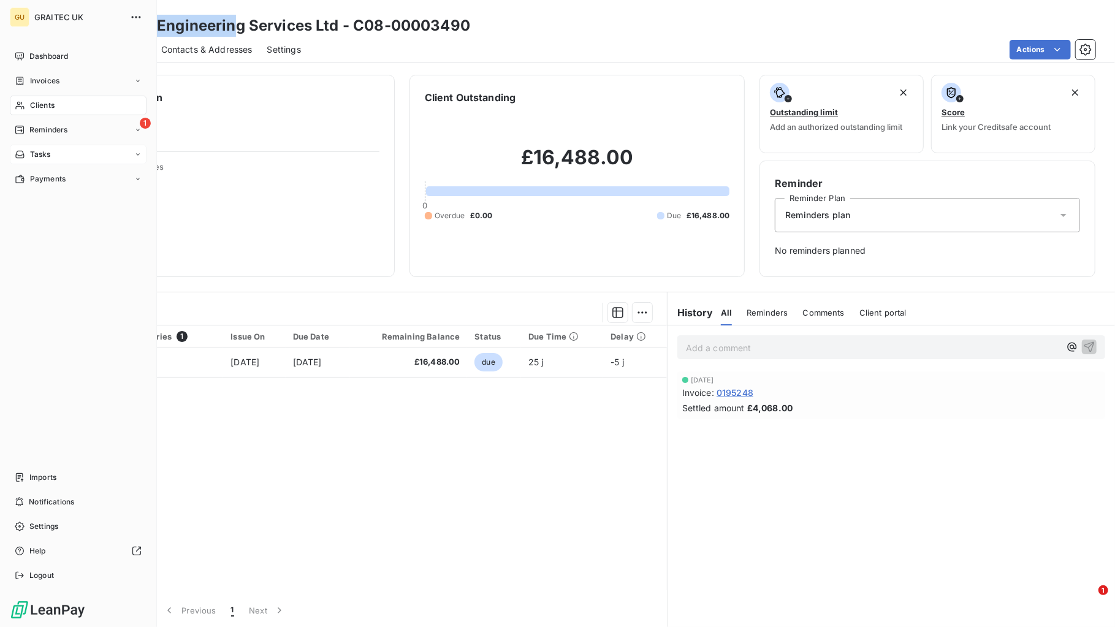
click at [48, 149] on span "Tasks" at bounding box center [40, 154] width 21 height 11
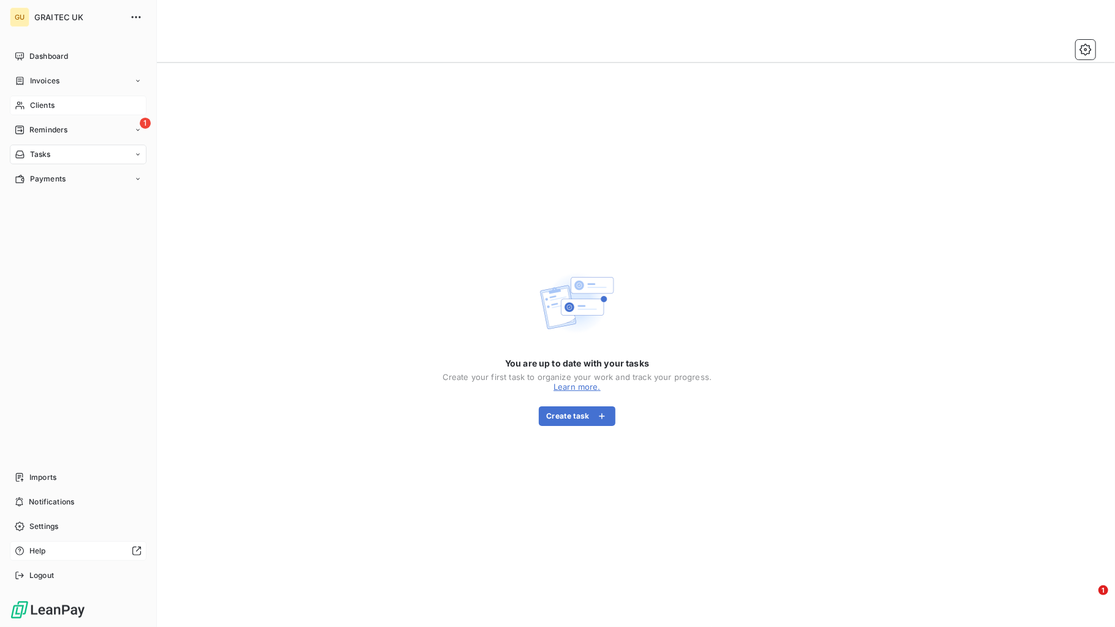
click at [48, 545] on div "Help" at bounding box center [78, 551] width 137 height 20
click at [47, 127] on span "Reminders" at bounding box center [48, 129] width 38 height 11
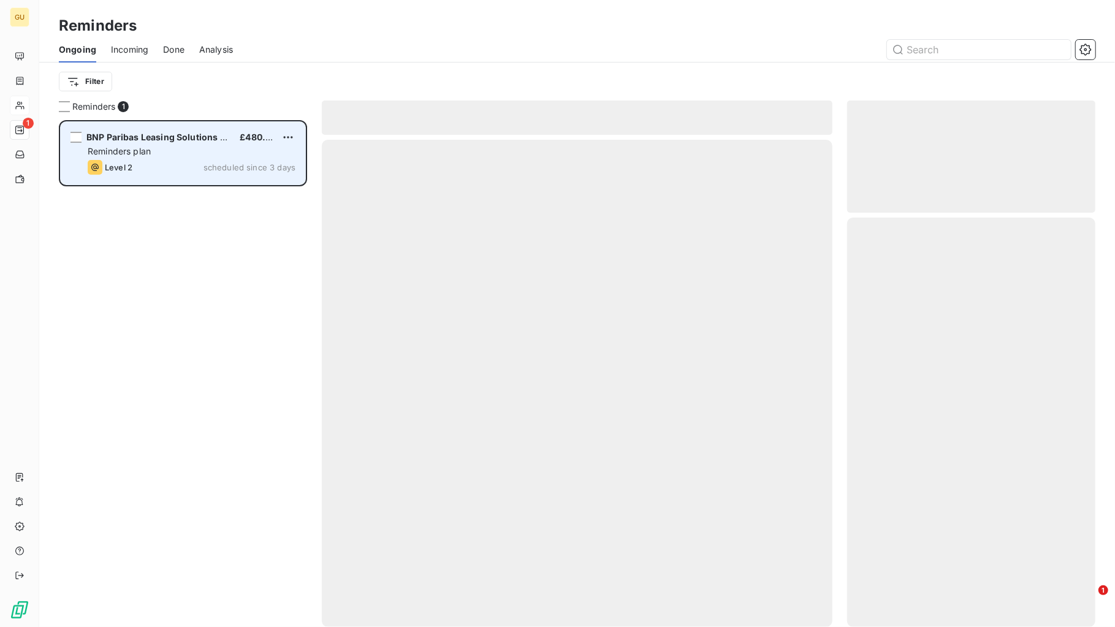
scroll to position [495, 237]
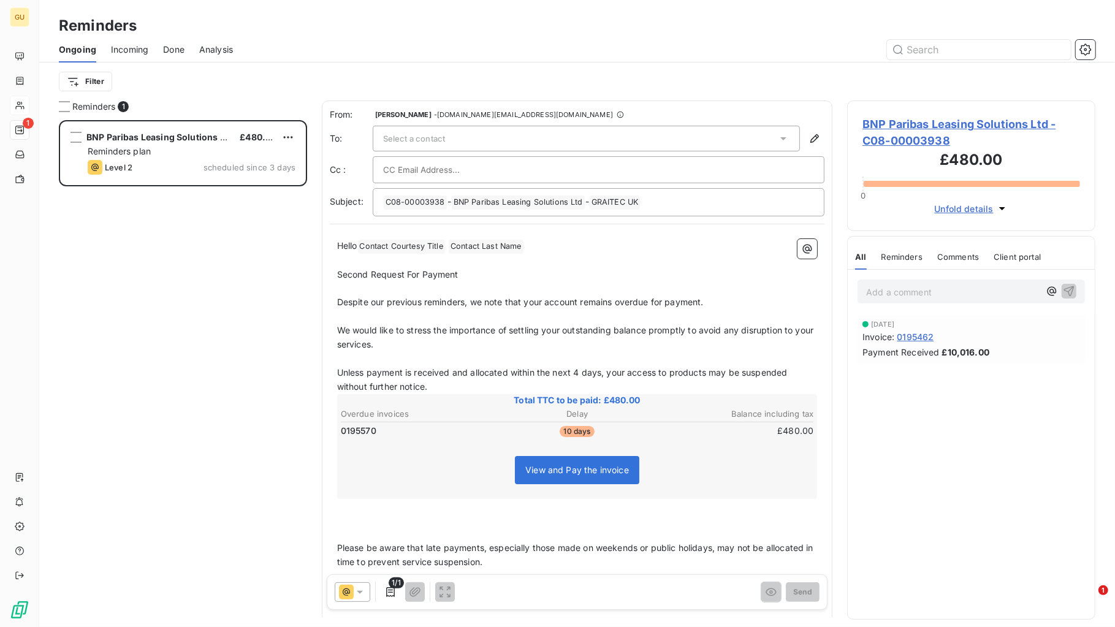
click at [179, 78] on div "Filter" at bounding box center [577, 81] width 1037 height 23
click at [113, 53] on span "Incoming" at bounding box center [129, 50] width 37 height 12
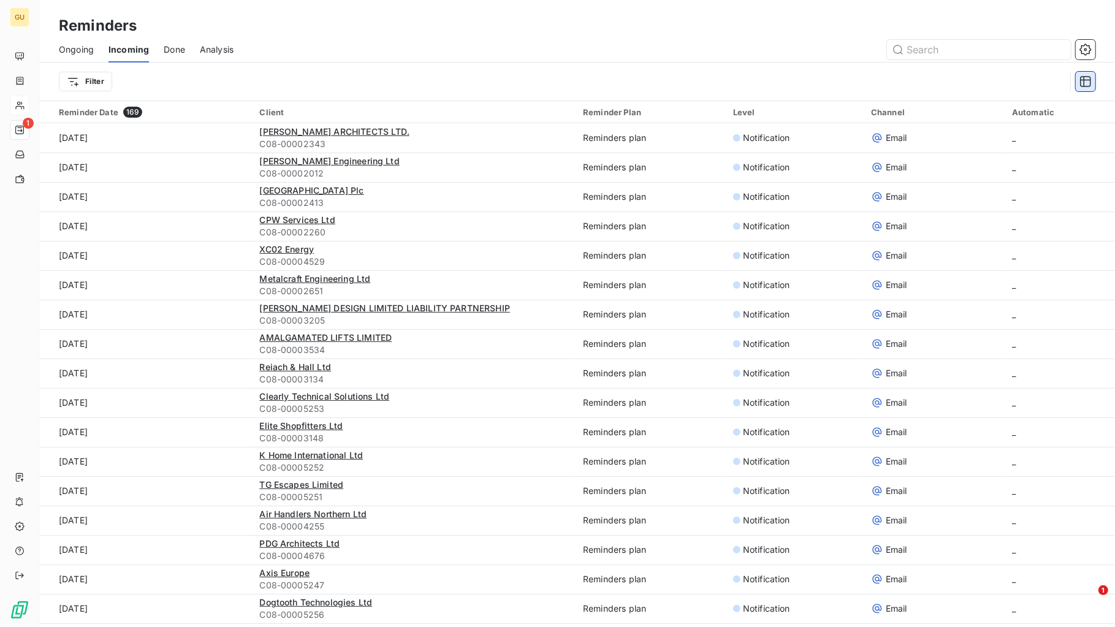
click at [1089, 79] on icon "button" at bounding box center [1086, 81] width 12 height 12
click at [1086, 47] on icon "button" at bounding box center [1086, 50] width 12 height 12
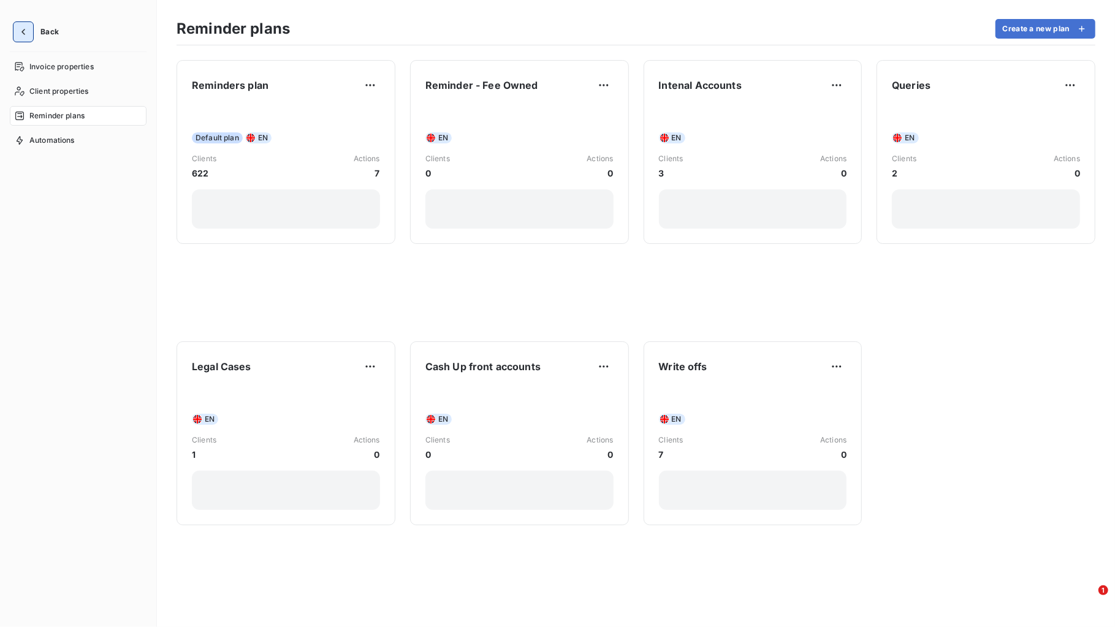
click at [26, 34] on icon "button" at bounding box center [23, 32] width 12 height 12
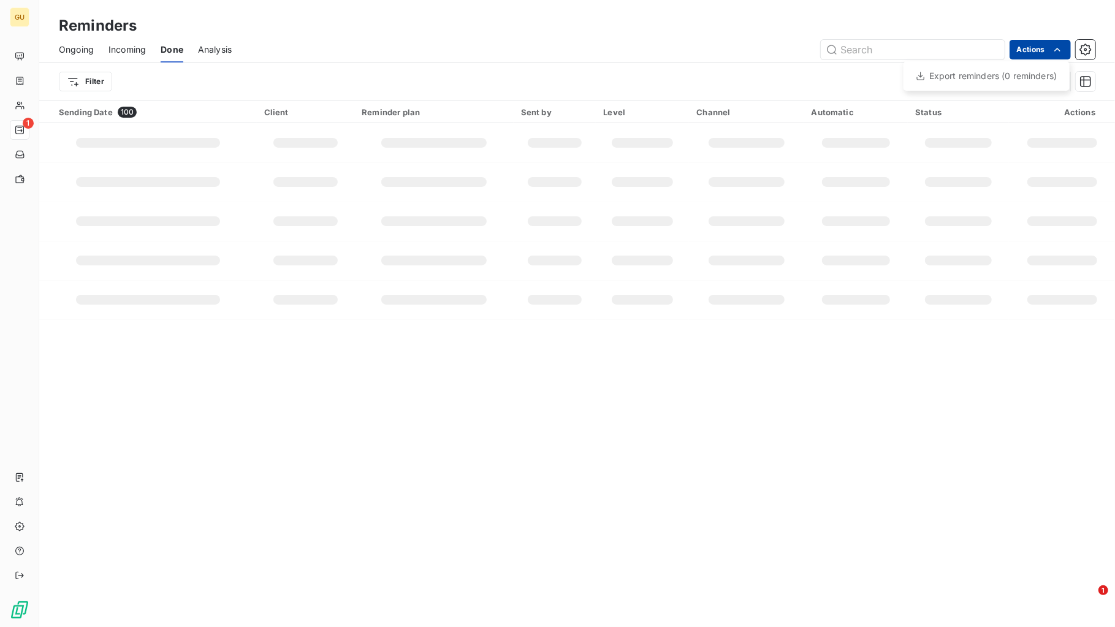
click at [1044, 44] on html "GU 1 Reminders Ongoing Incoming Done Analysis Actions Export reminders (0 remin…" at bounding box center [557, 313] width 1115 height 627
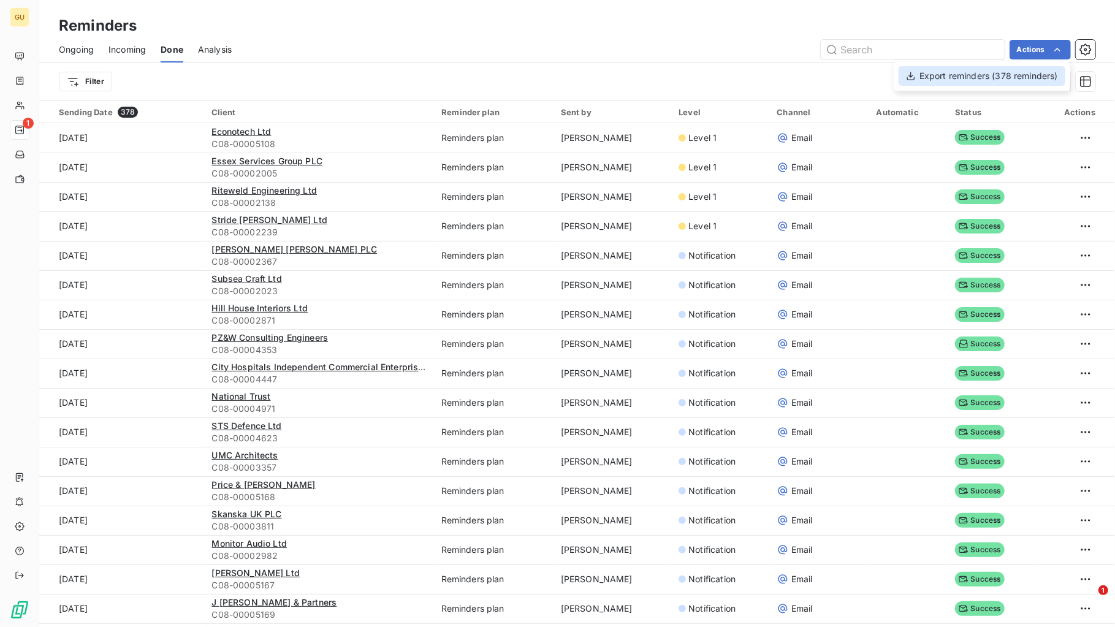
click at [980, 77] on div "Export reminders (378 reminders)" at bounding box center [982, 76] width 167 height 20
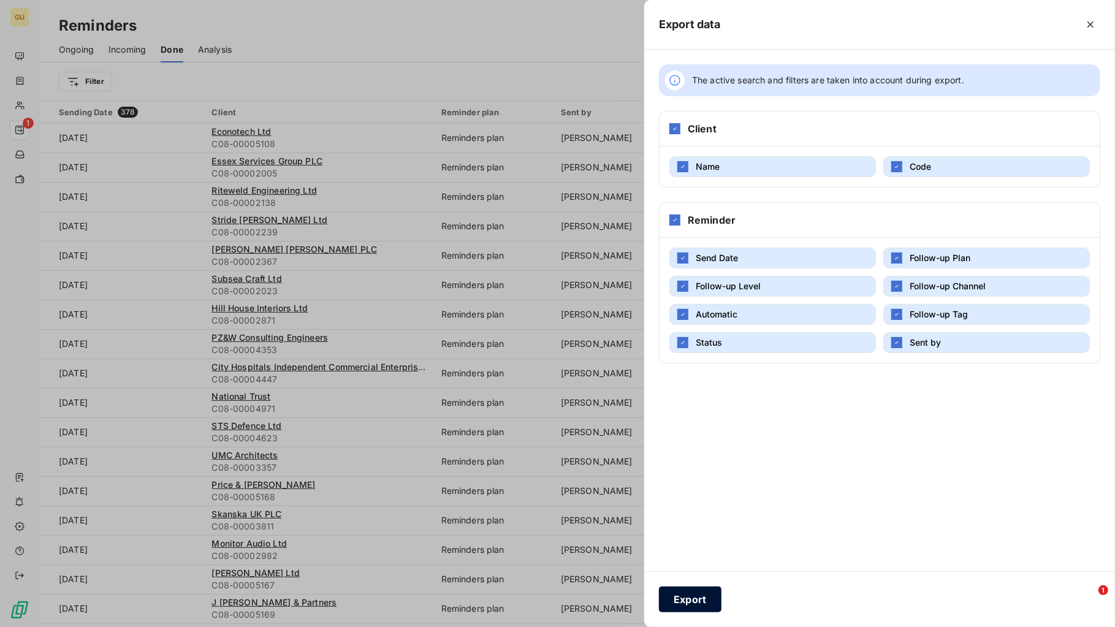
click at [681, 601] on button "Export" at bounding box center [690, 600] width 63 height 26
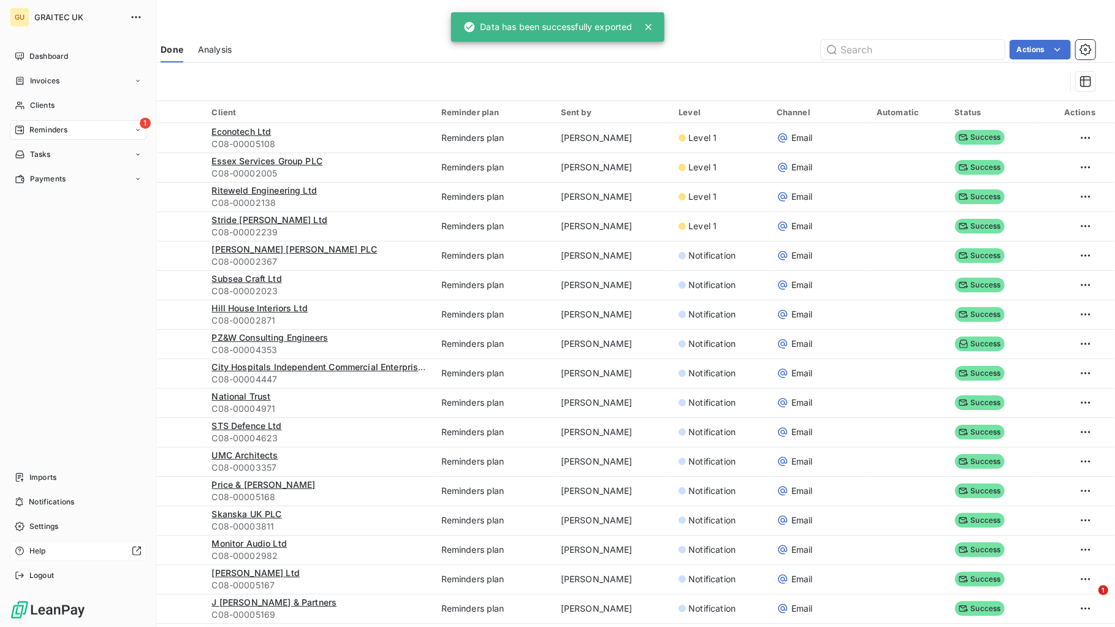
click at [51, 546] on div at bounding box center [96, 551] width 91 height 10
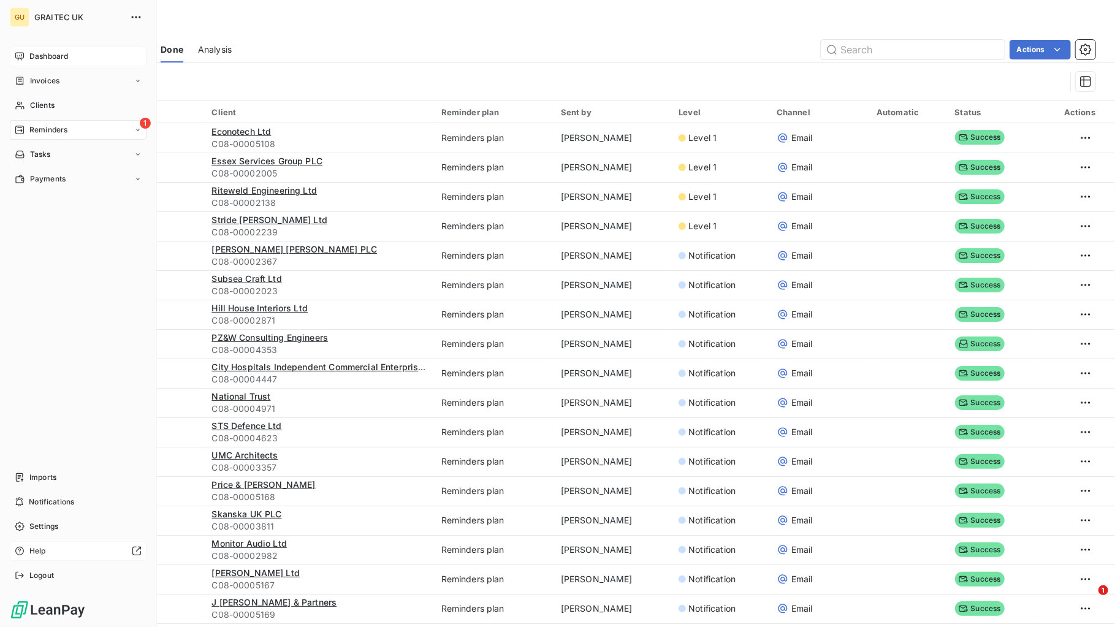
click at [58, 58] on span "Dashboard" at bounding box center [48, 56] width 39 height 11
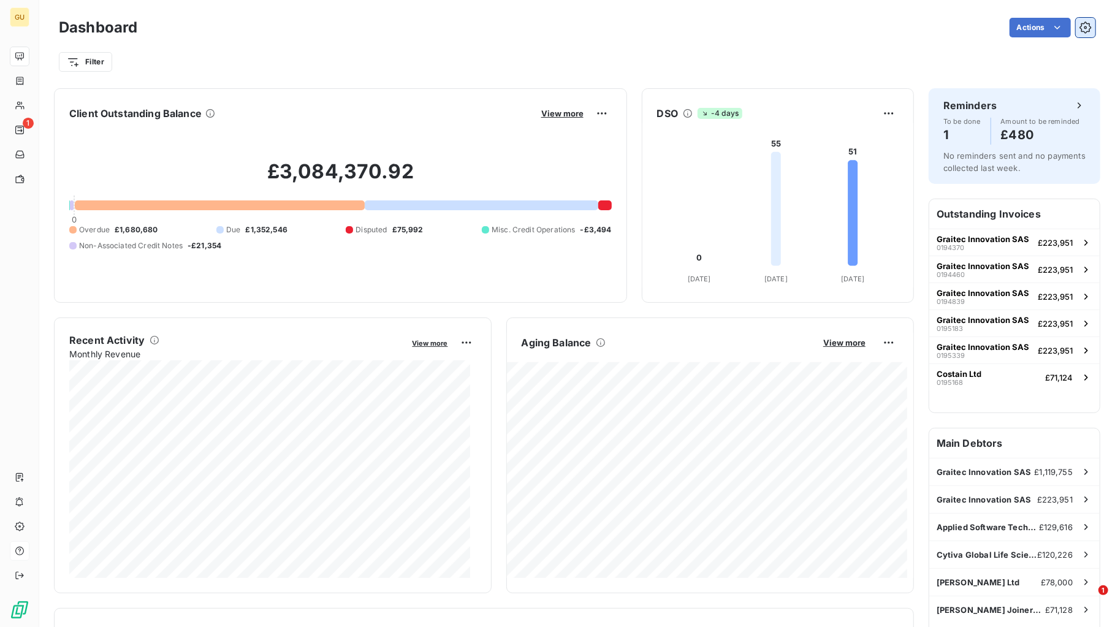
click at [1080, 28] on icon "button" at bounding box center [1086, 27] width 12 height 12
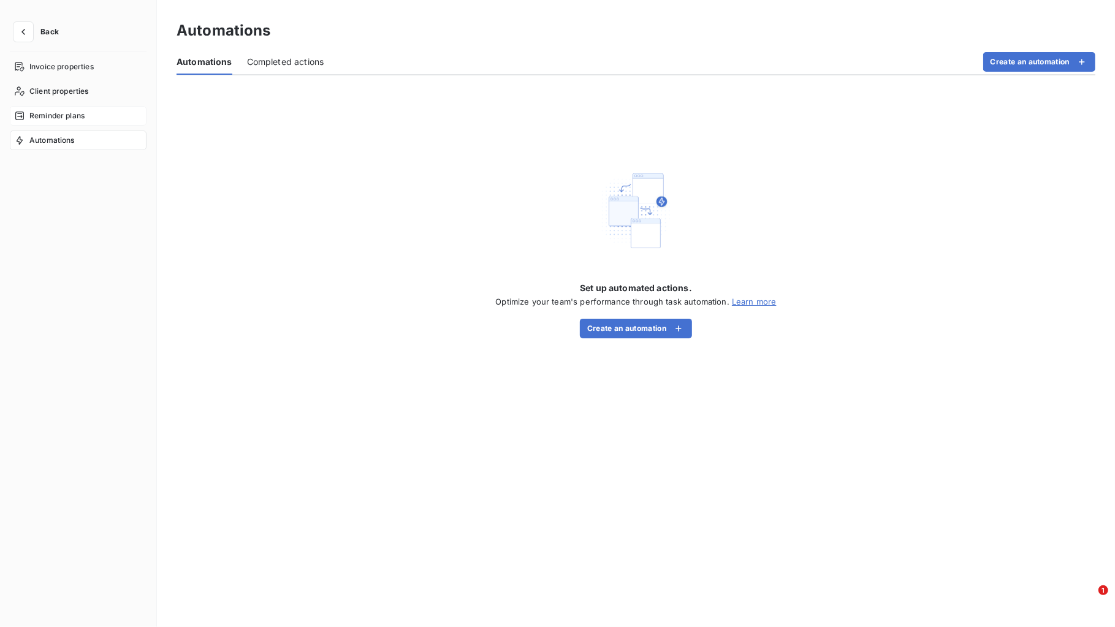
click at [48, 113] on span "Reminder plans" at bounding box center [56, 115] width 55 height 11
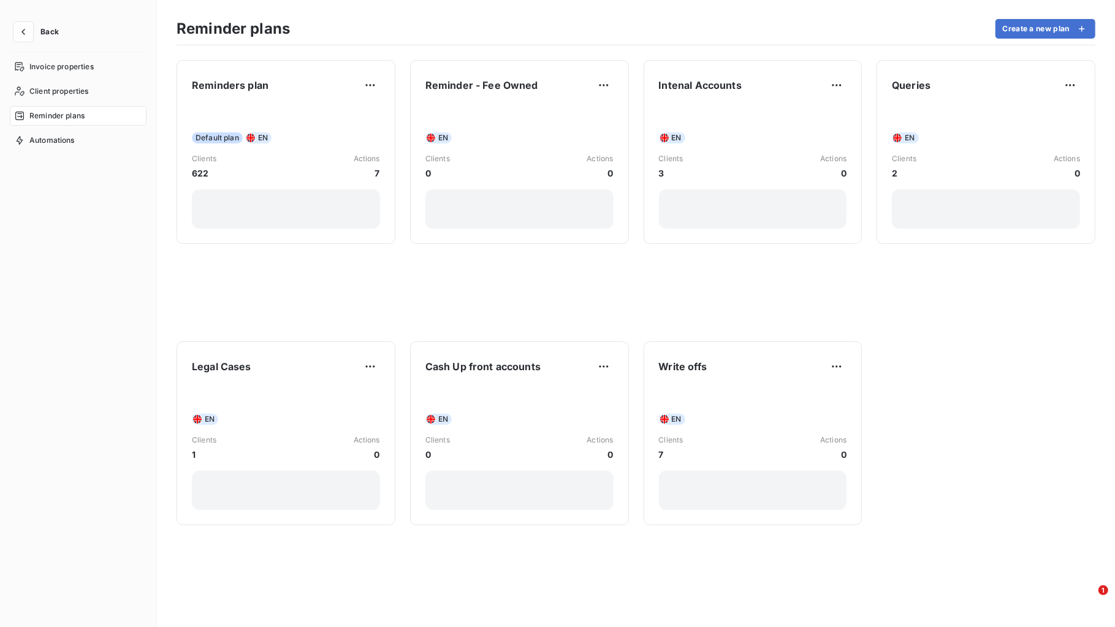
click at [85, 116] on div "Reminder plans" at bounding box center [78, 116] width 137 height 20
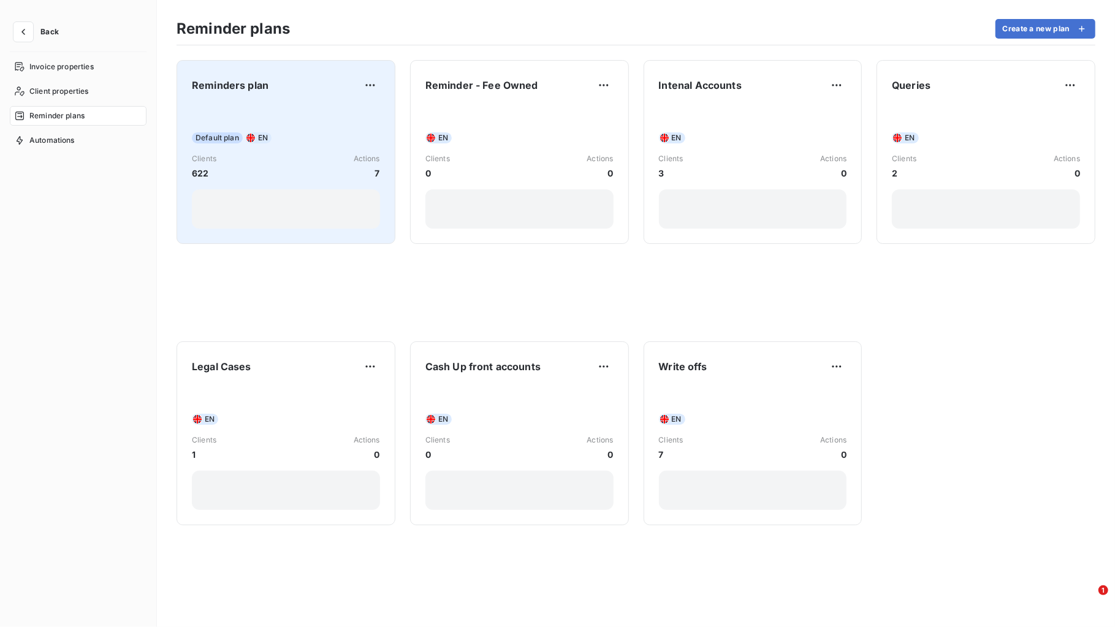
click at [257, 82] on span "Reminders plan" at bounding box center [230, 85] width 77 height 15
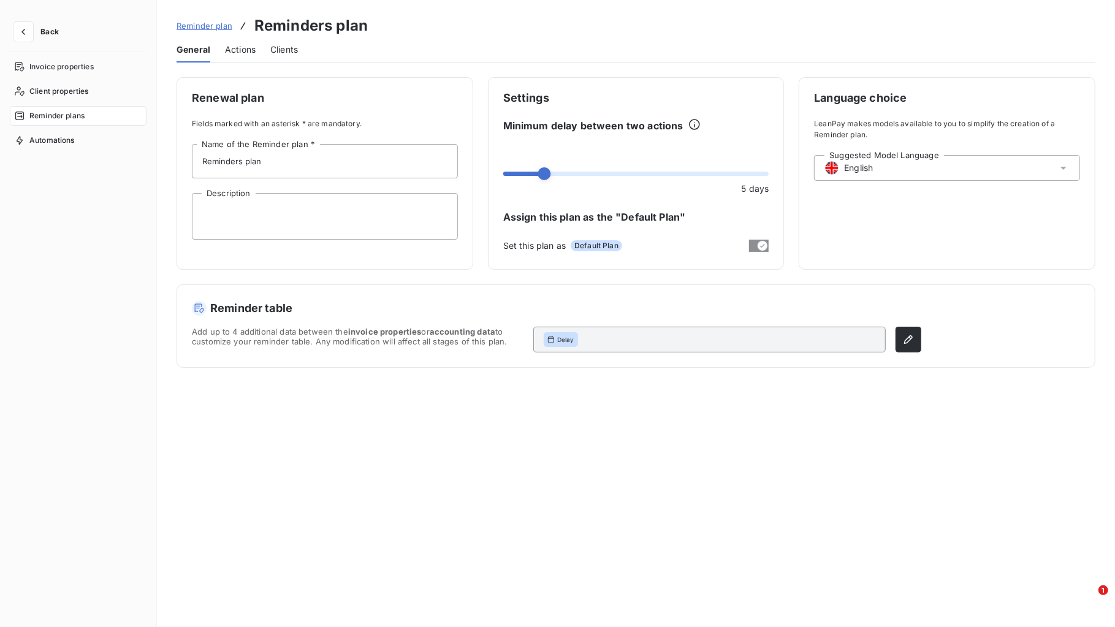
click at [248, 49] on span "Actions" at bounding box center [240, 50] width 31 height 12
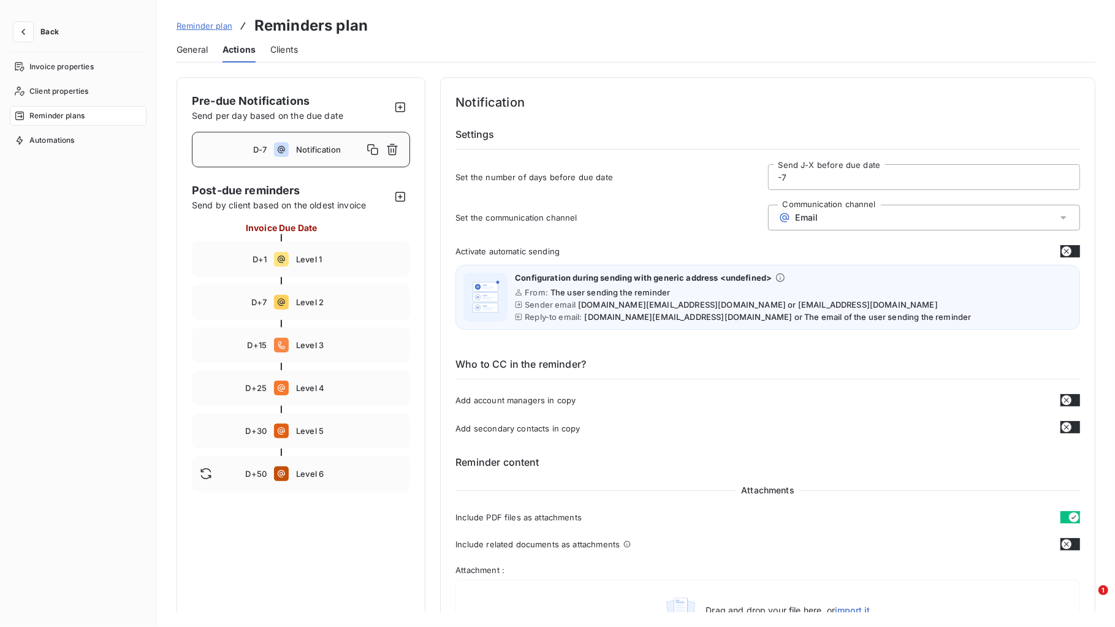
click at [1069, 283] on div "Configuration during sending with generic address <undefined> From: The user se…" at bounding box center [768, 297] width 625 height 65
click at [310, 254] on span "Level 1" at bounding box center [349, 259] width 106 height 10
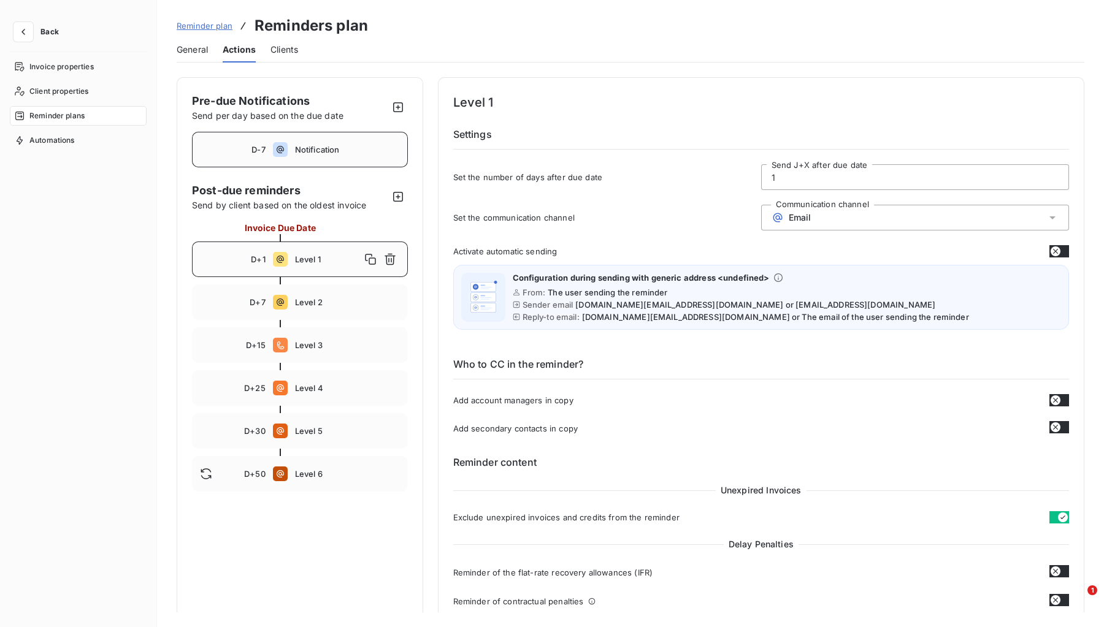
click at [310, 152] on span "Notification" at bounding box center [347, 150] width 105 height 10
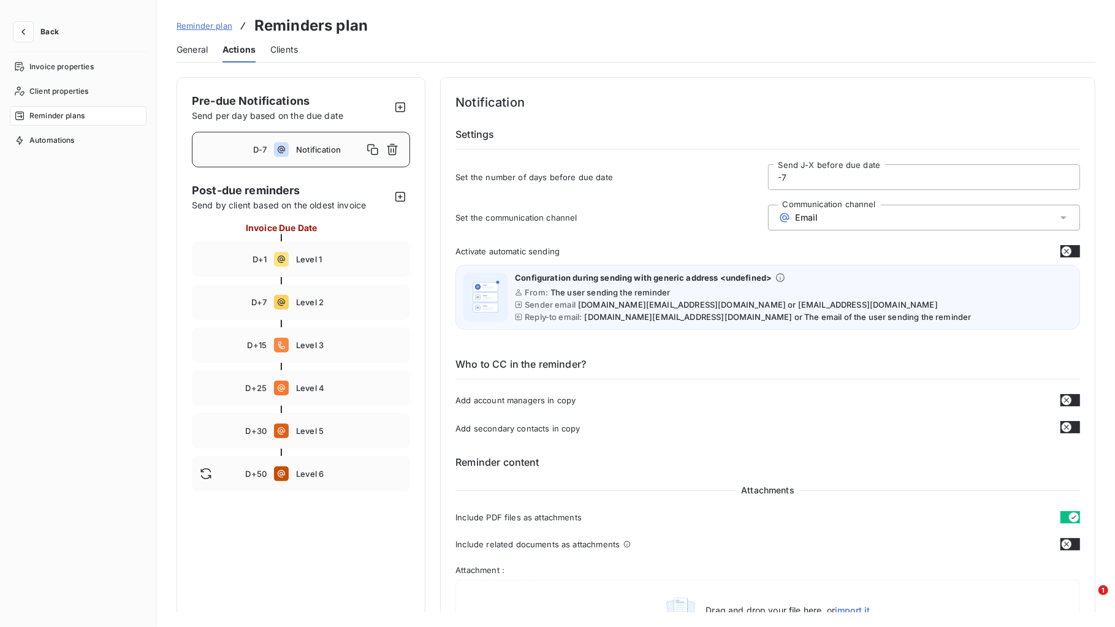
click at [910, 223] on div "Email" at bounding box center [924, 218] width 312 height 26
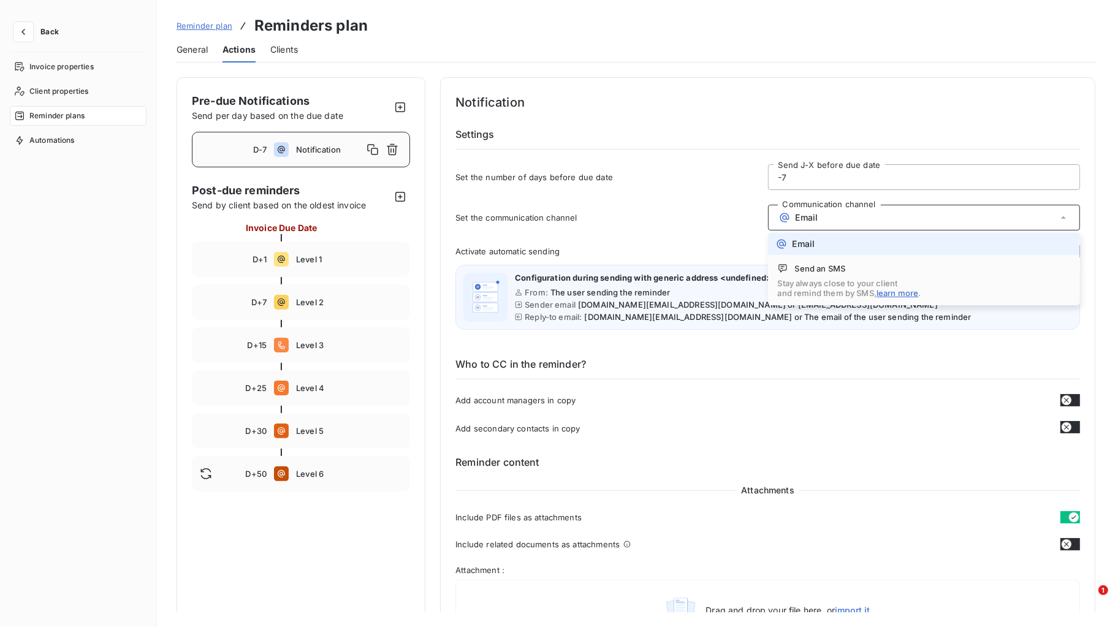
click at [910, 223] on div "Email" at bounding box center [924, 218] width 312 height 26
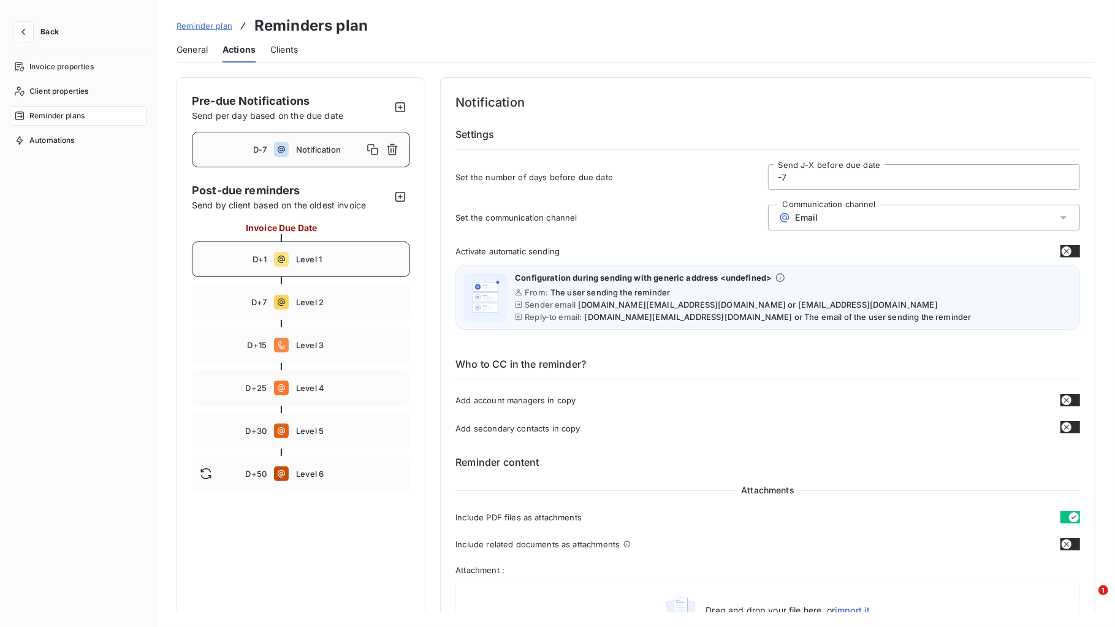
click at [348, 243] on div "D+1 Level 1" at bounding box center [301, 260] width 218 height 36
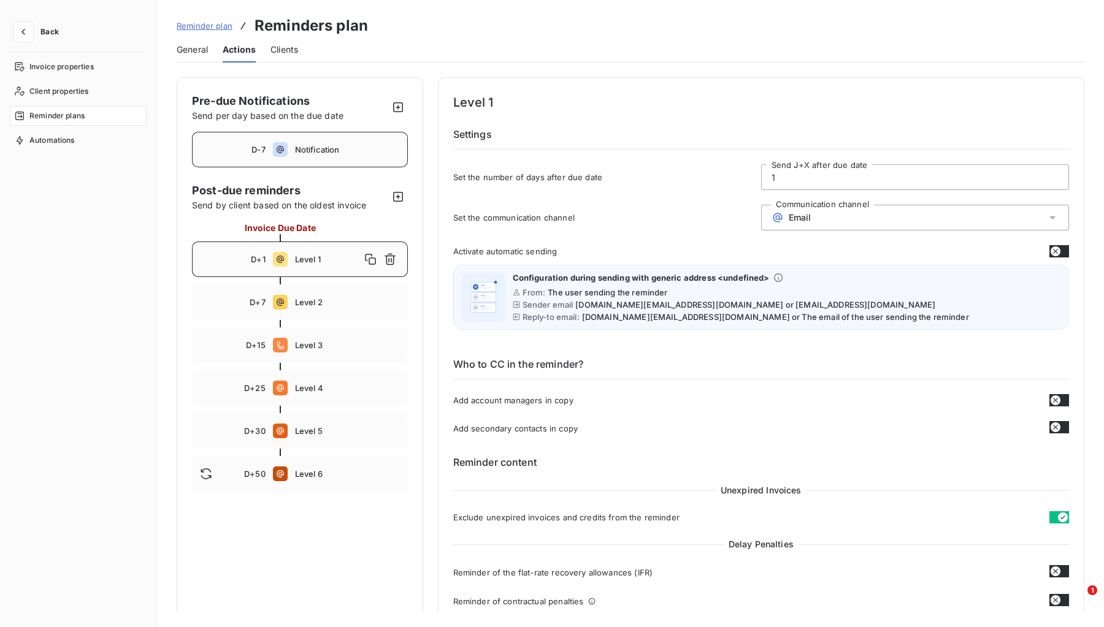
click at [314, 155] on div "D-7 Notification" at bounding box center [300, 150] width 216 height 36
type input "-7"
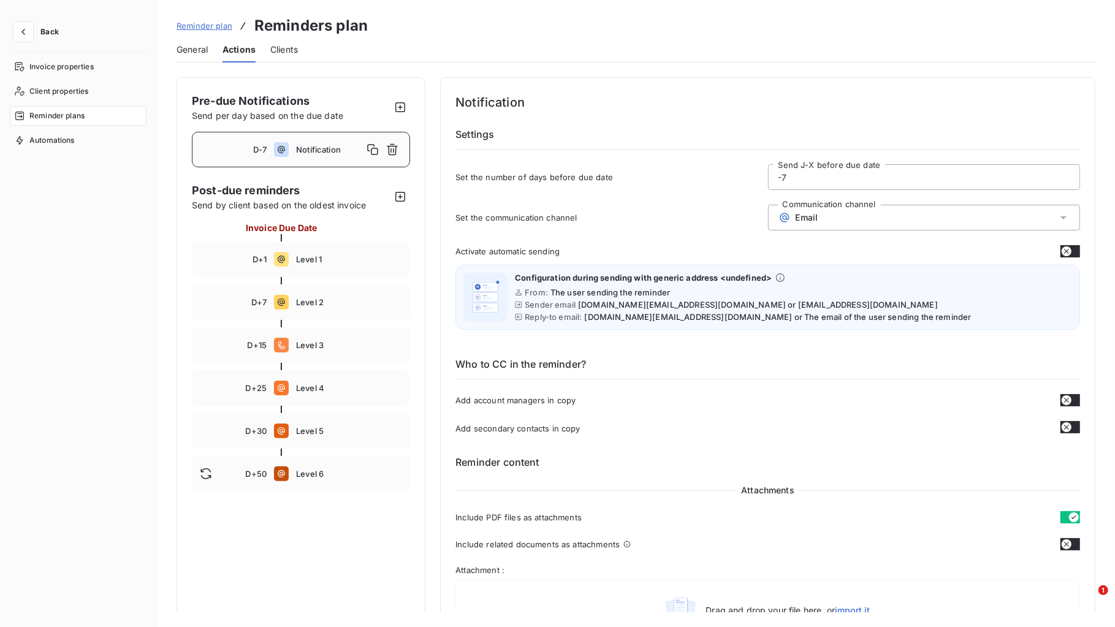
click at [48, 34] on span "Back" at bounding box center [49, 31] width 18 height 7
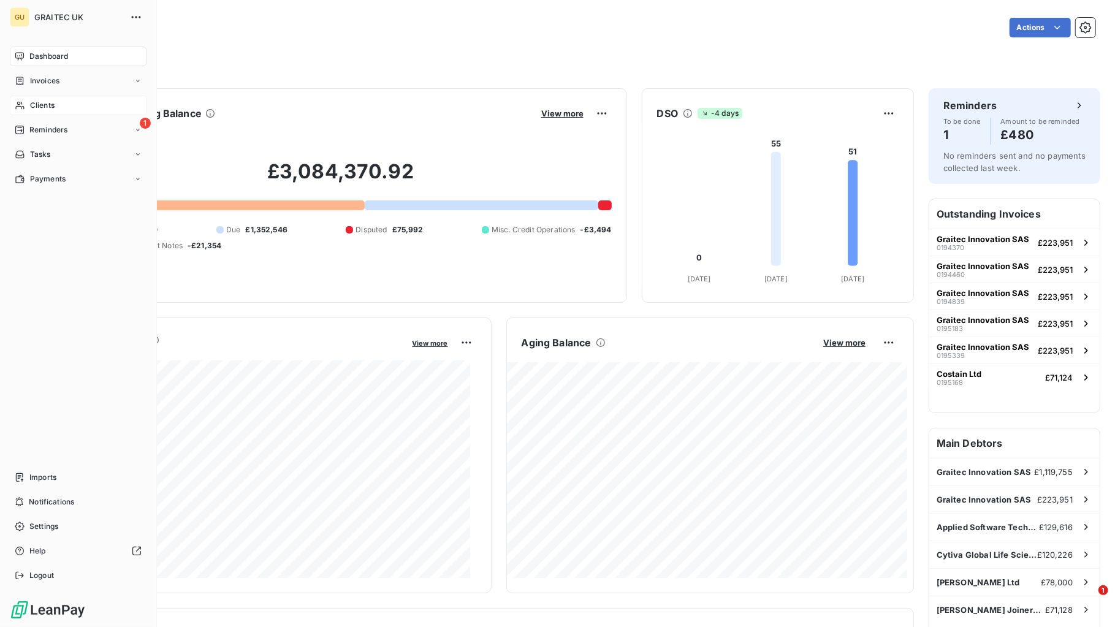
click at [42, 108] on span "Clients" at bounding box center [42, 105] width 25 height 11
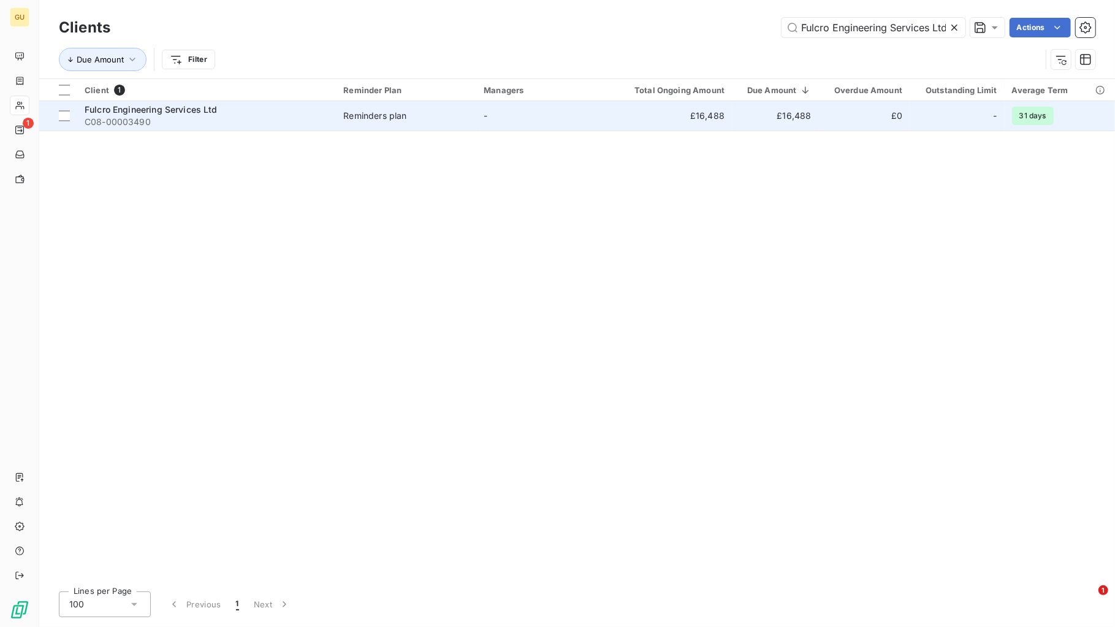
click at [152, 110] on span "Fulcro Engineering Services Ltd" at bounding box center [151, 109] width 133 height 10
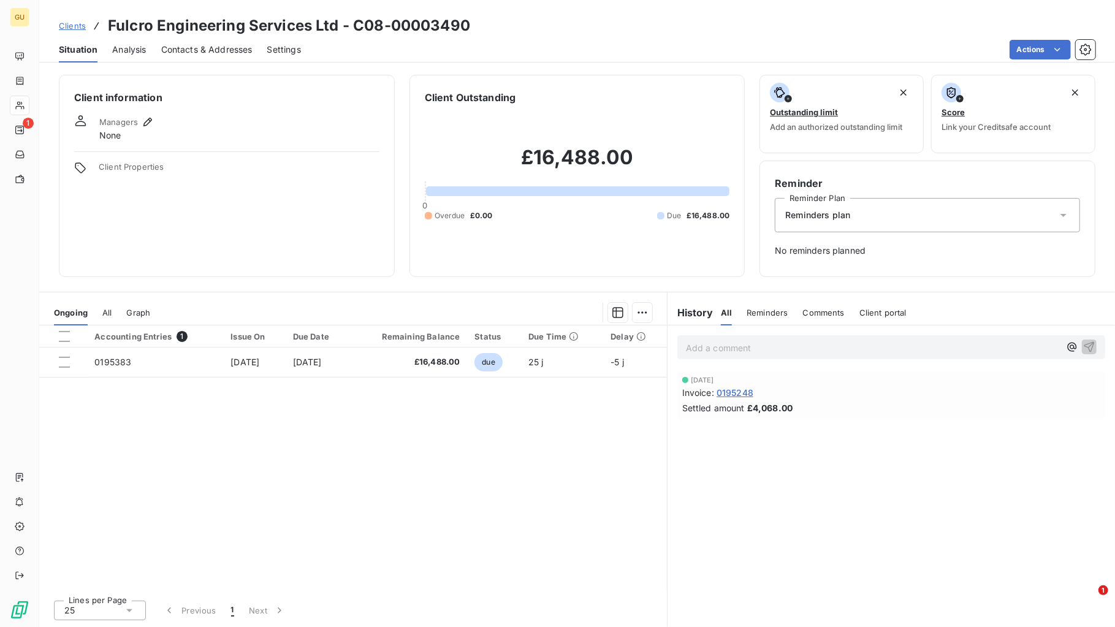
click at [840, 209] on span "Reminders plan" at bounding box center [817, 215] width 65 height 12
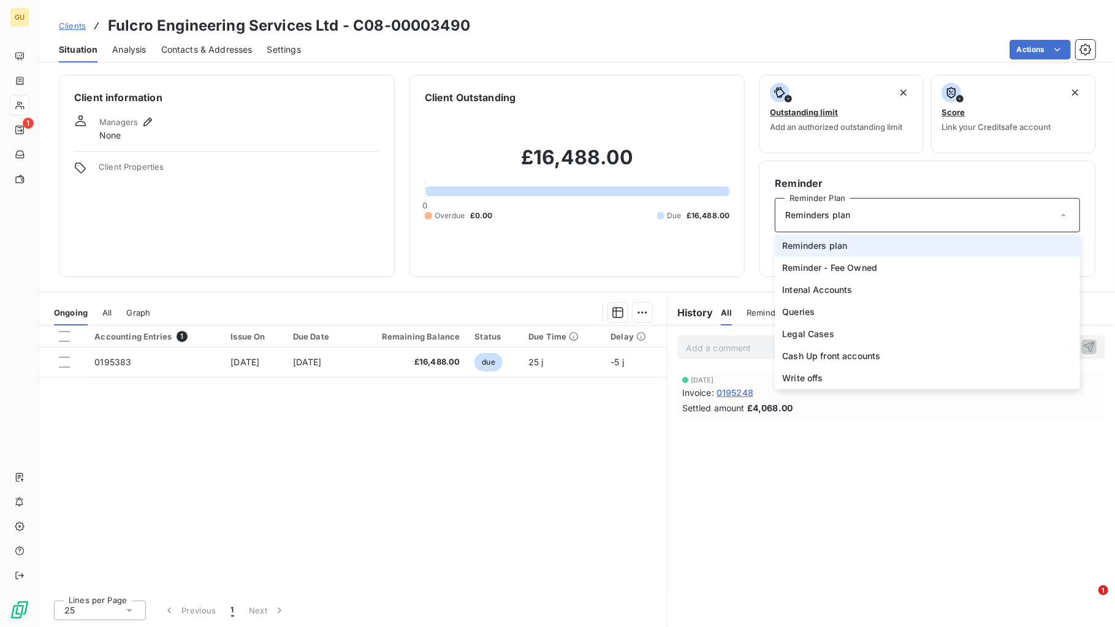
click at [816, 248] on span "Reminders plan" at bounding box center [814, 246] width 65 height 12
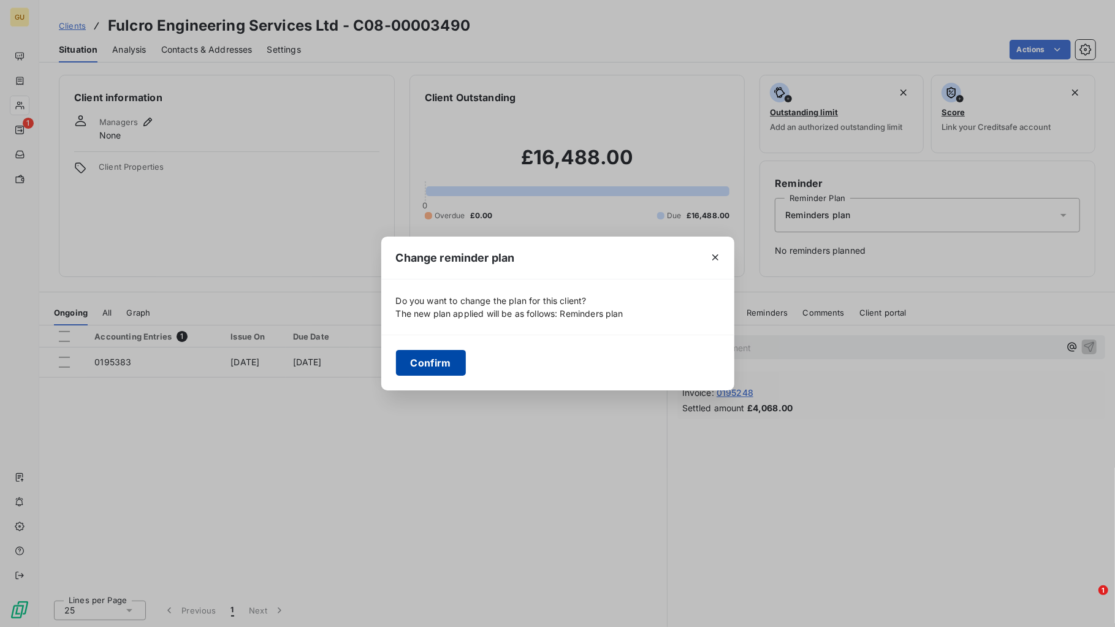
click at [441, 360] on button "Confirm" at bounding box center [431, 363] width 70 height 26
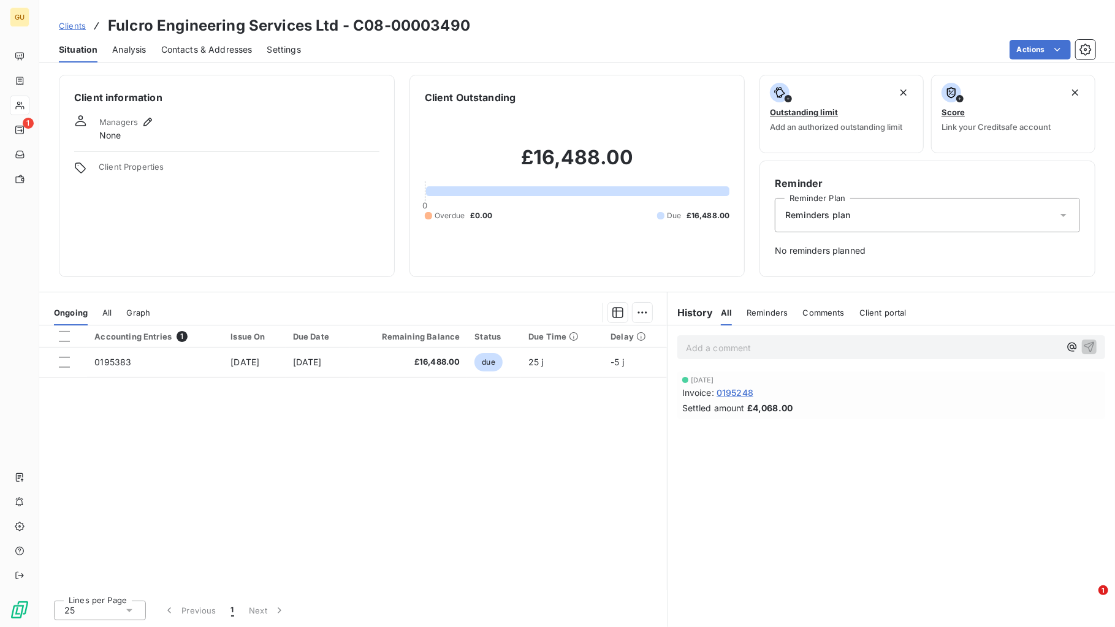
click at [810, 262] on div "Reminder Reminder Plan Reminders plan No reminders planned" at bounding box center [928, 219] width 336 height 116
click at [803, 254] on span "No reminders planned" at bounding box center [927, 251] width 305 height 12
drag, startPoint x: 803, startPoint y: 254, endPoint x: 774, endPoint y: 260, distance: 29.5
click at [774, 260] on div "Reminder Reminder Plan Reminders plan No reminders planned" at bounding box center [928, 219] width 336 height 116
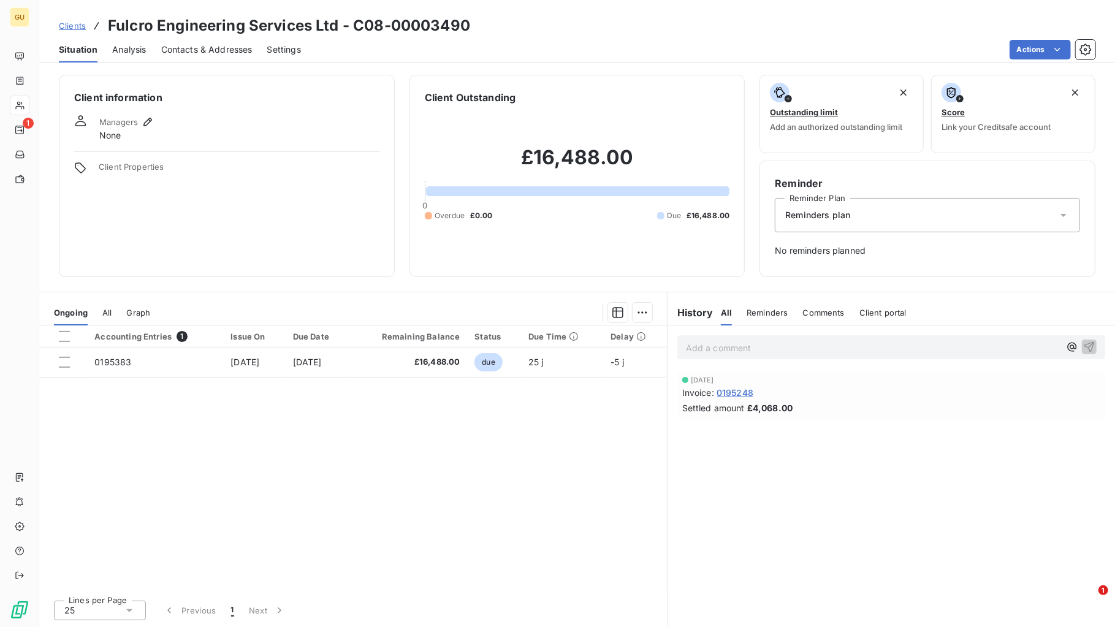
click at [283, 48] on span "Settings" at bounding box center [284, 50] width 34 height 12
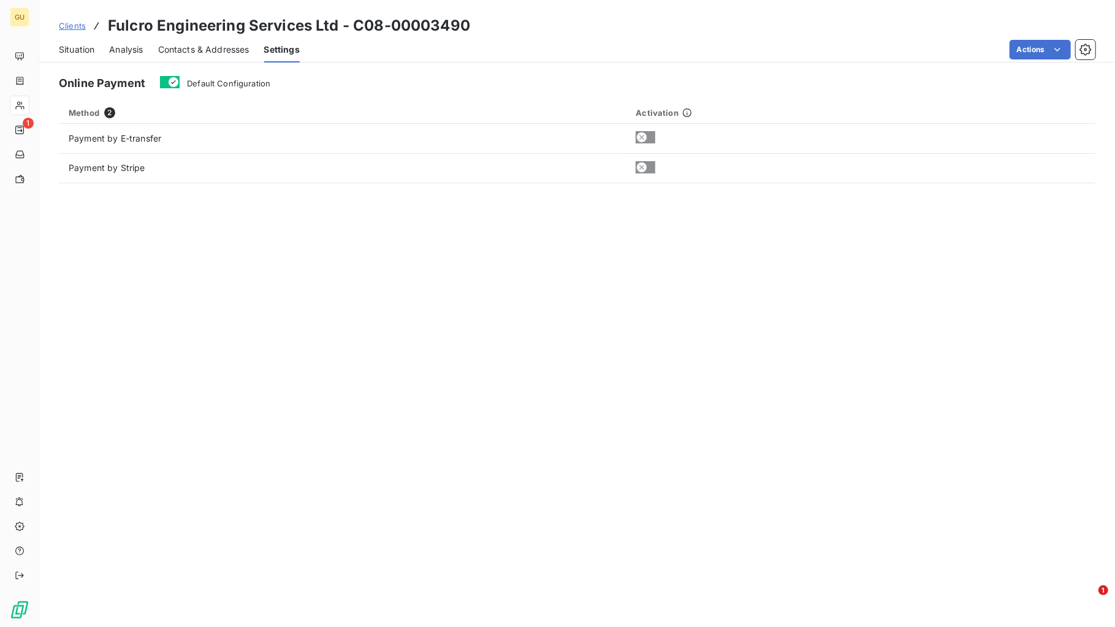
click at [213, 49] on span "Contacts & Addresses" at bounding box center [203, 50] width 91 height 12
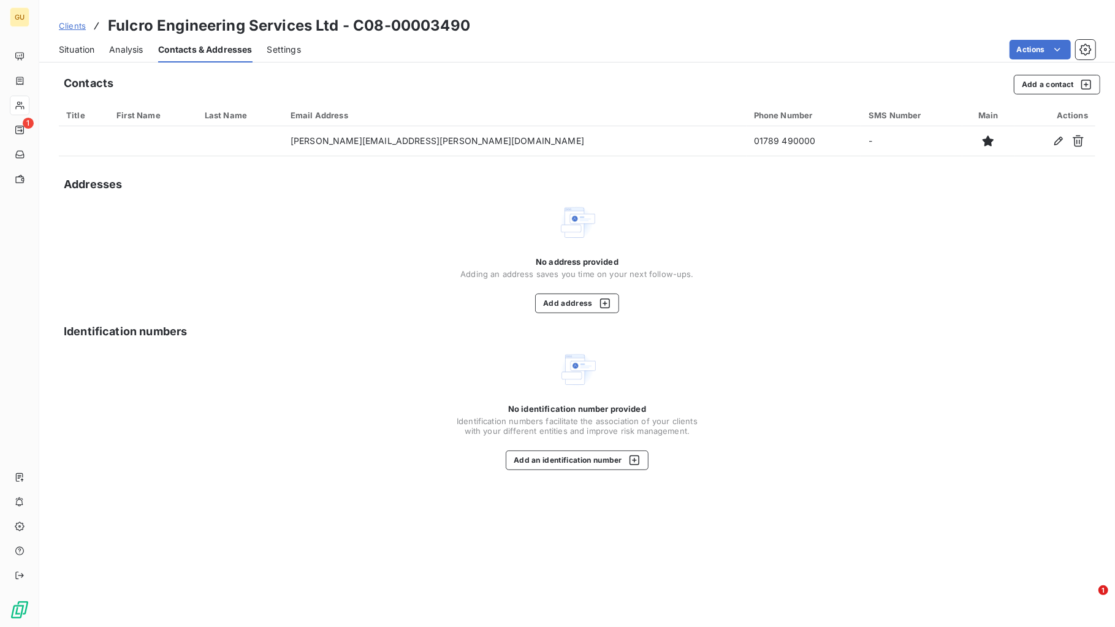
click at [139, 44] on span "Analysis" at bounding box center [126, 50] width 34 height 12
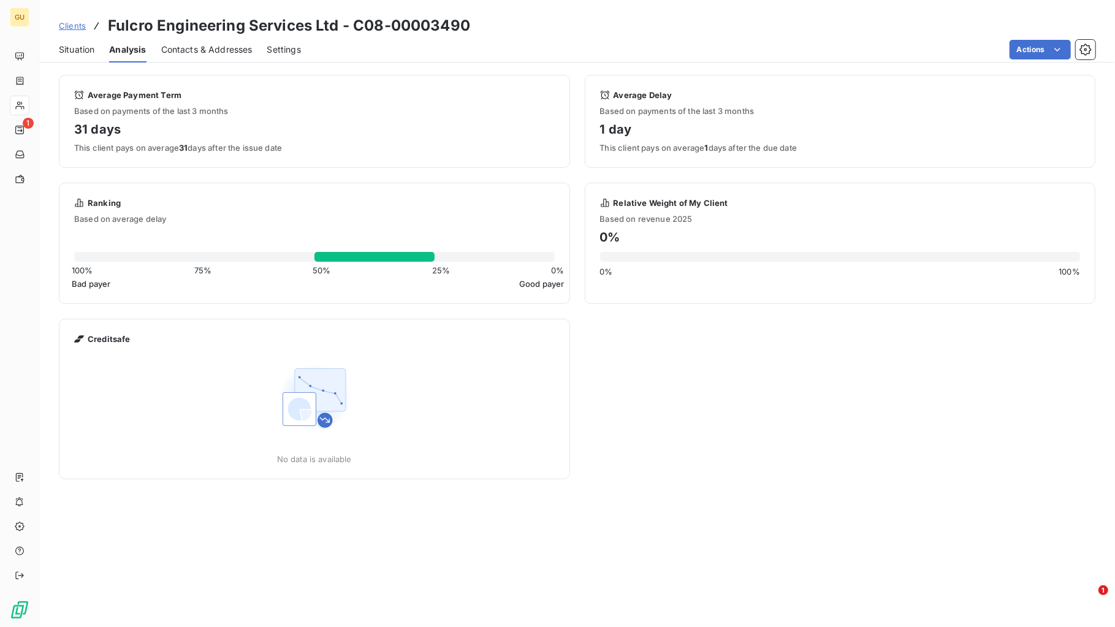
click at [86, 47] on span "Situation" at bounding box center [77, 50] width 36 height 12
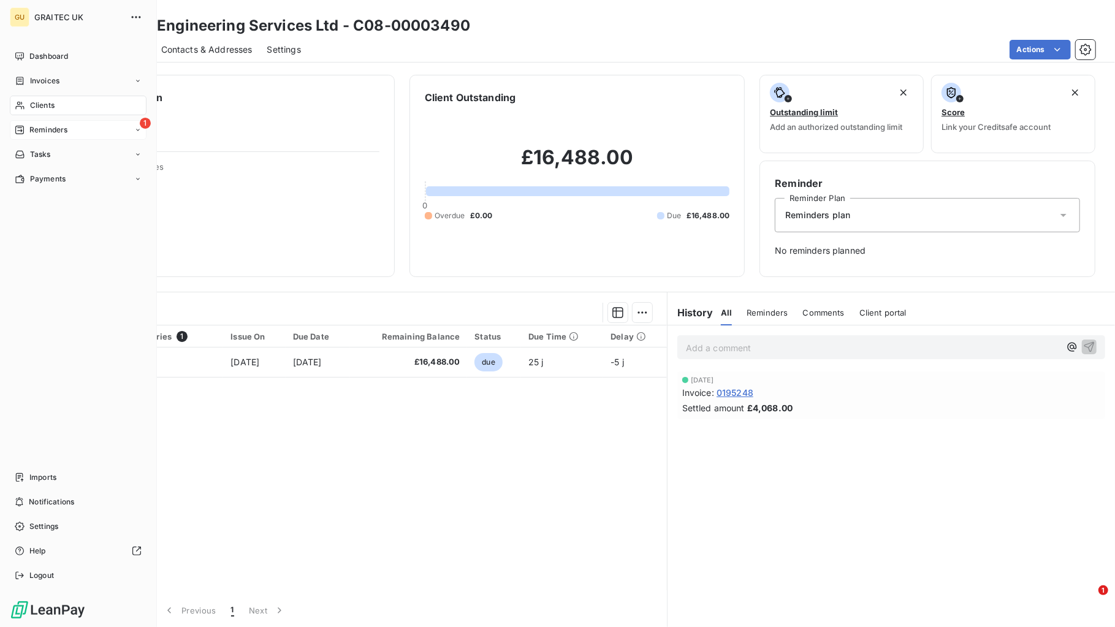
click at [40, 130] on span "Reminders" at bounding box center [48, 129] width 38 height 11
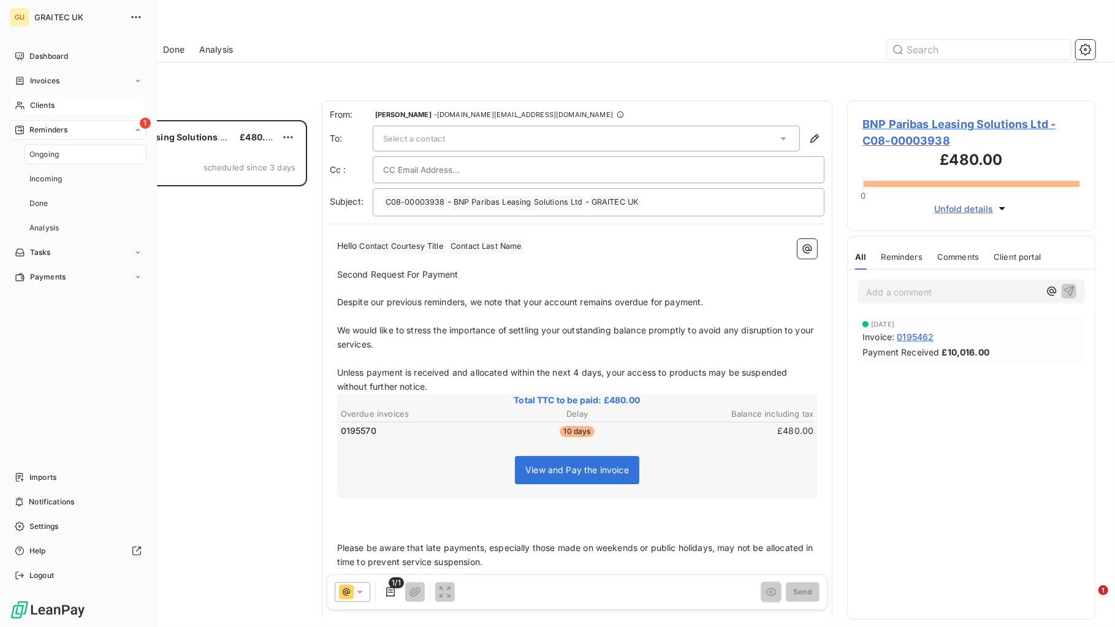
scroll to position [495, 237]
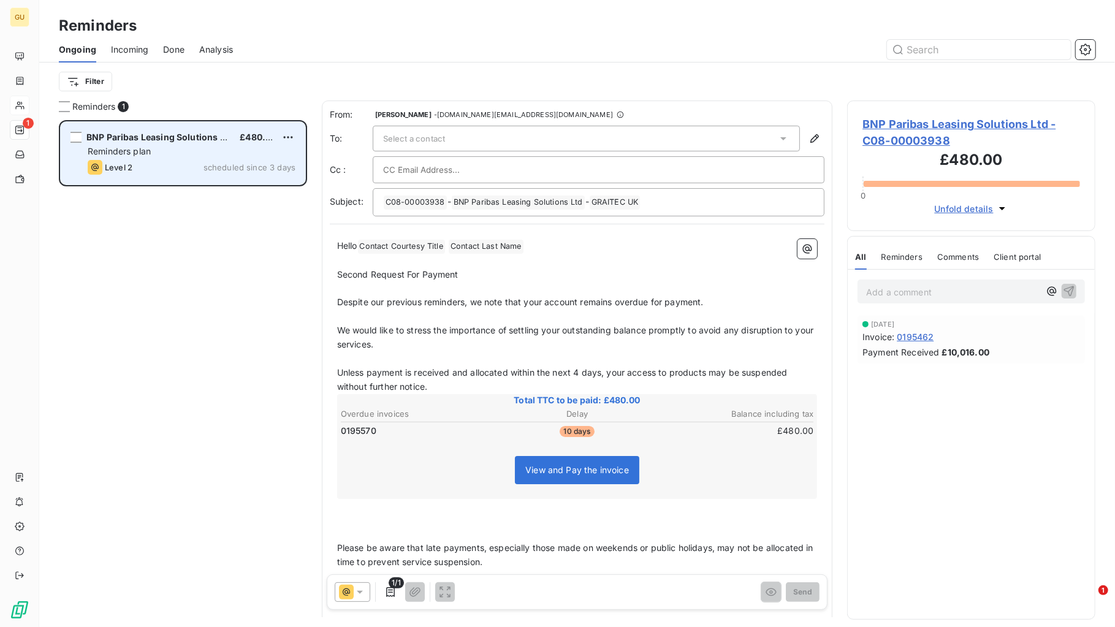
click at [167, 136] on span "BNP Paribas Leasing Solutions Ltd" at bounding box center [159, 137] width 147 height 10
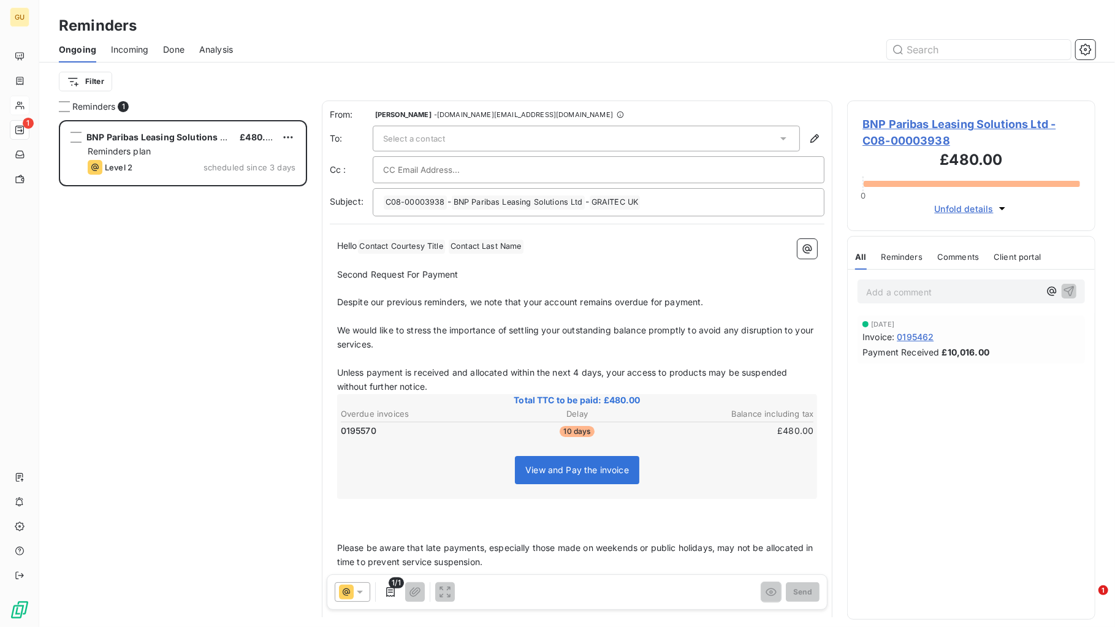
click at [915, 121] on span "BNP Paribas Leasing Solutions Ltd - C08-00003938" at bounding box center [972, 132] width 218 height 33
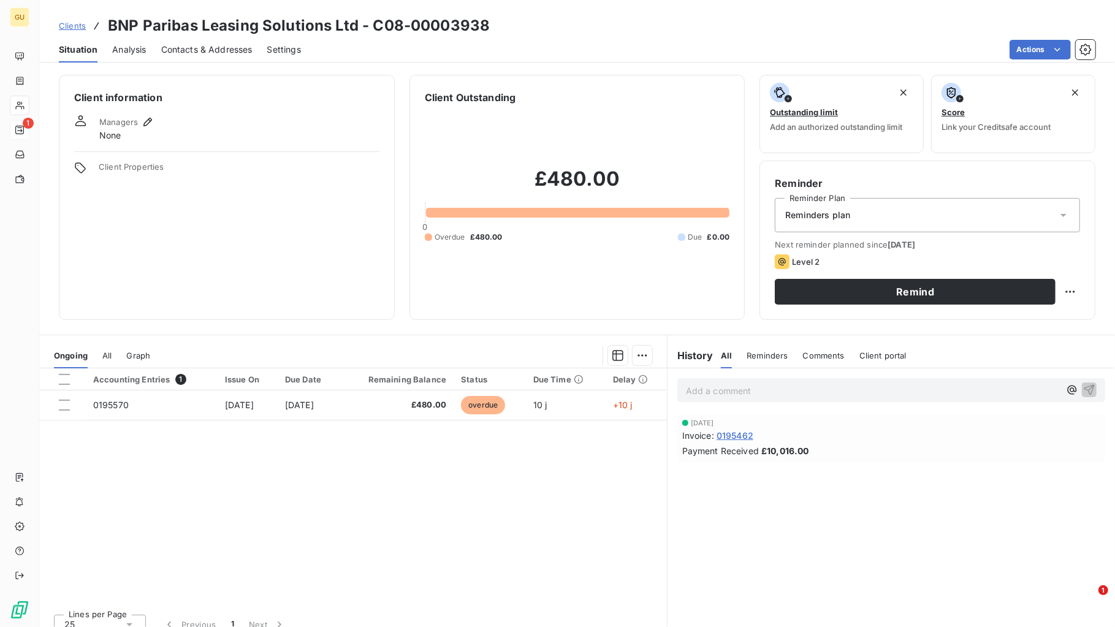
click at [182, 45] on span "Contacts & Addresses" at bounding box center [206, 50] width 91 height 12
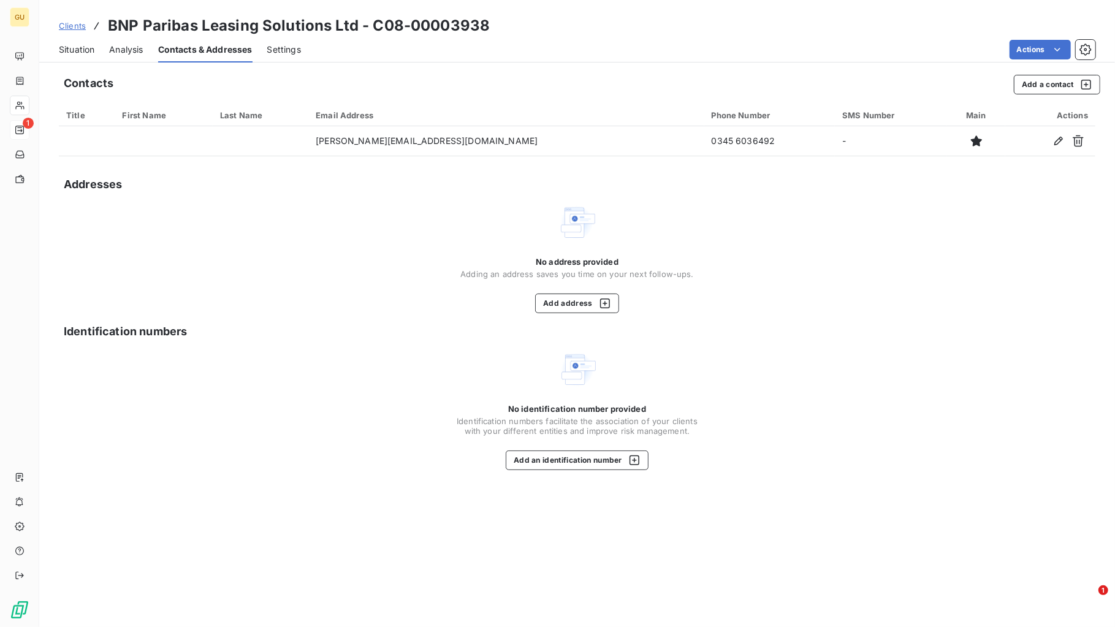
click at [137, 45] on span "Analysis" at bounding box center [126, 50] width 34 height 12
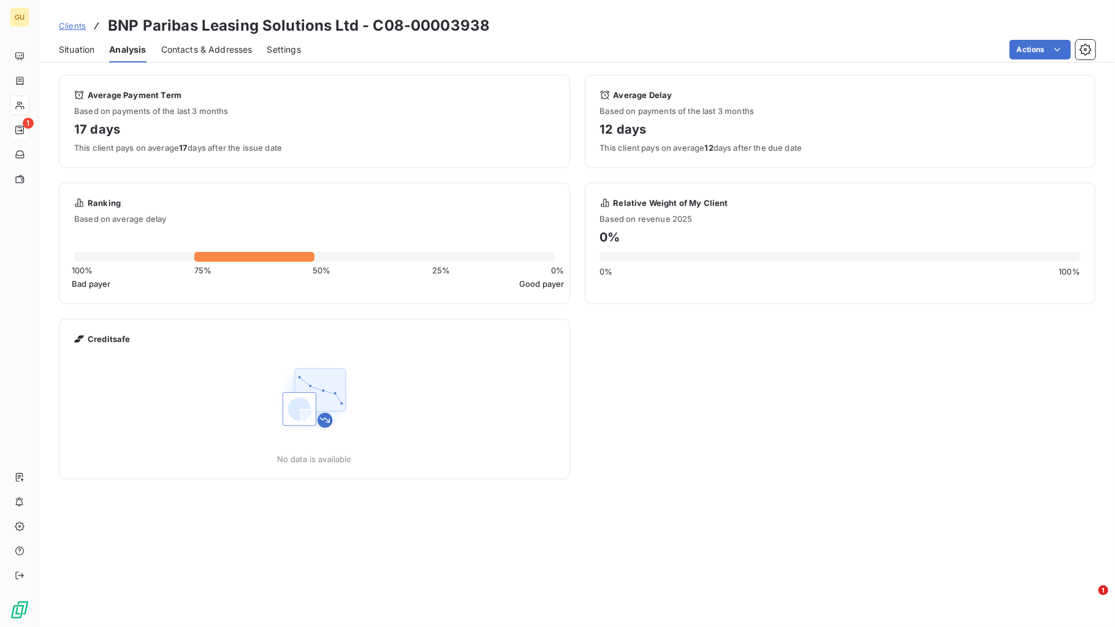
click at [296, 49] on span "Settings" at bounding box center [284, 50] width 34 height 12
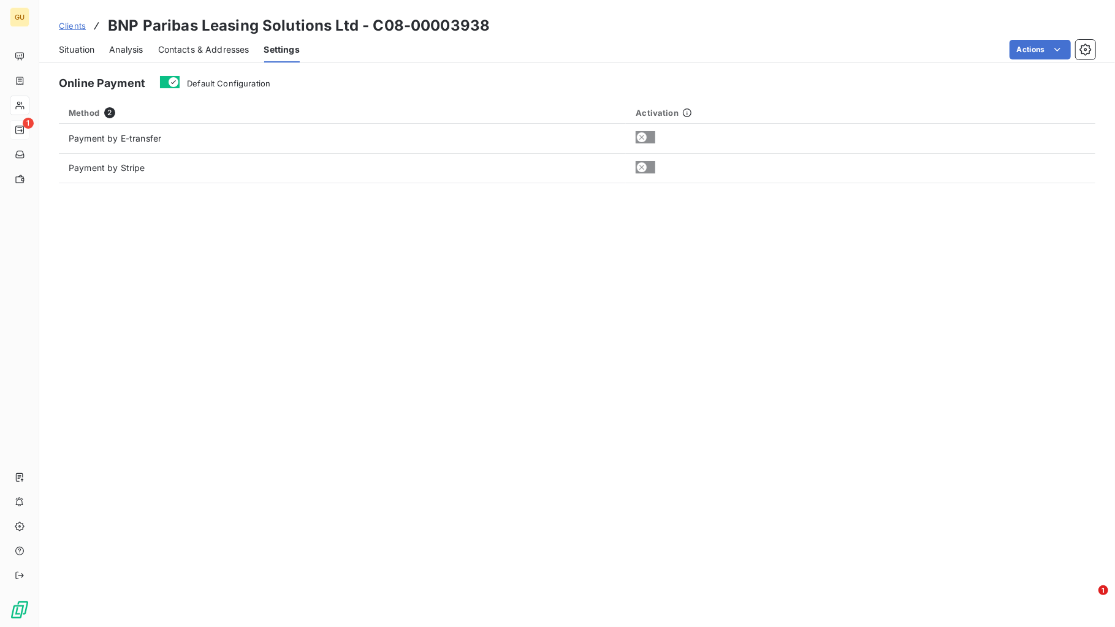
click at [84, 48] on span "Situation" at bounding box center [77, 50] width 36 height 12
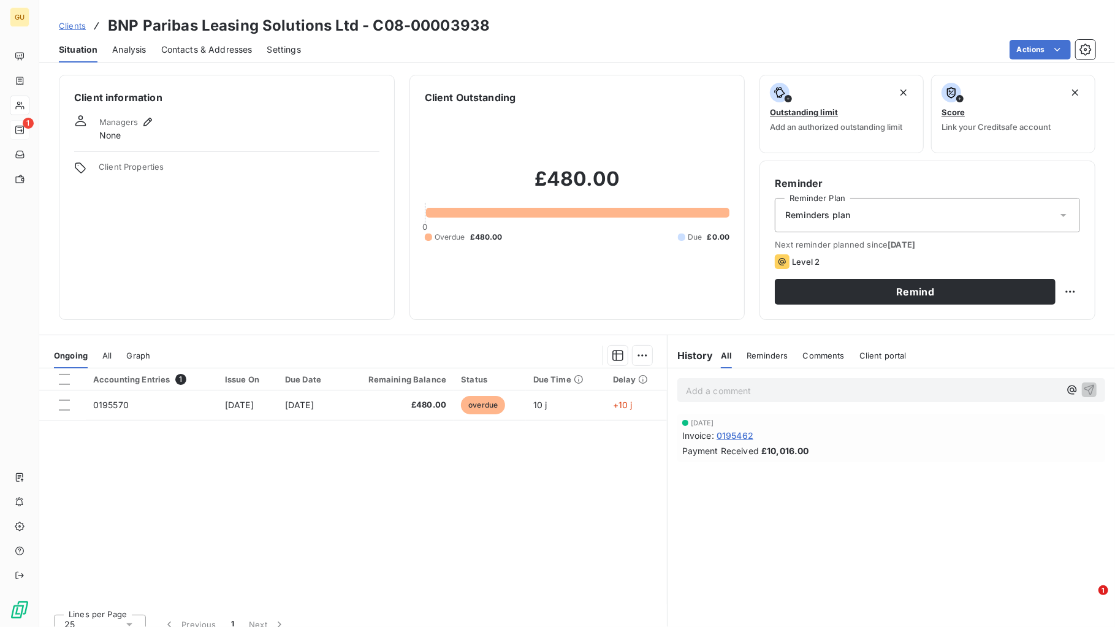
click at [155, 26] on h3 "BNP Paribas Leasing Solutions Ltd - C08-00003938" at bounding box center [299, 26] width 382 height 22
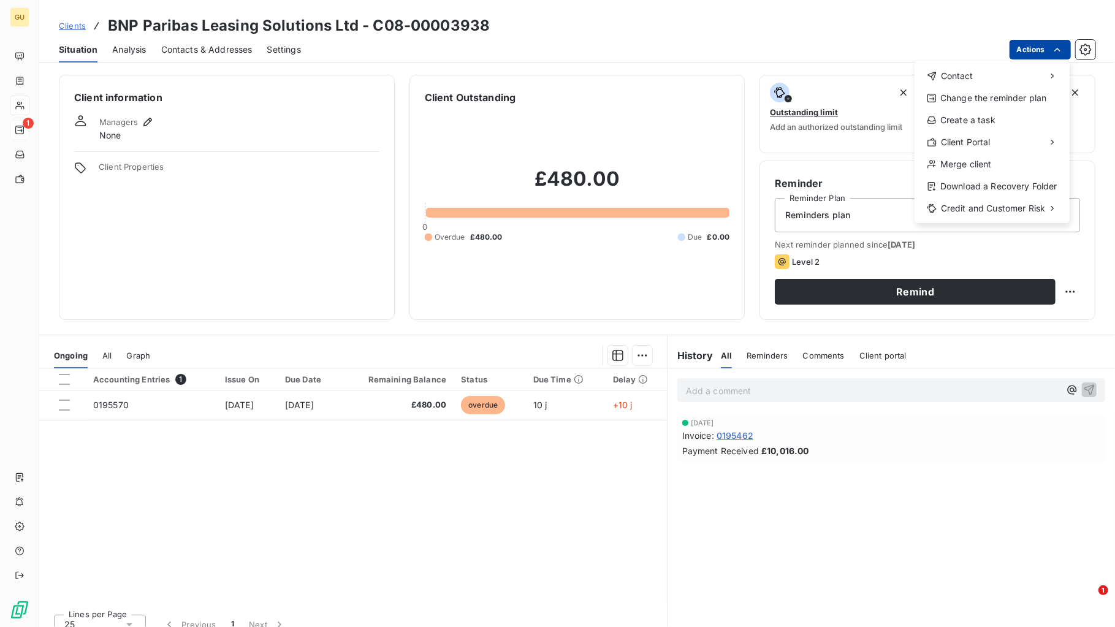
click at [1034, 45] on html "GU 1 Clients BNP Paribas Leasing Solutions Ltd - C08-00003938 Situation Analysi…" at bounding box center [557, 313] width 1115 height 627
